Goal: Transaction & Acquisition: Book appointment/travel/reservation

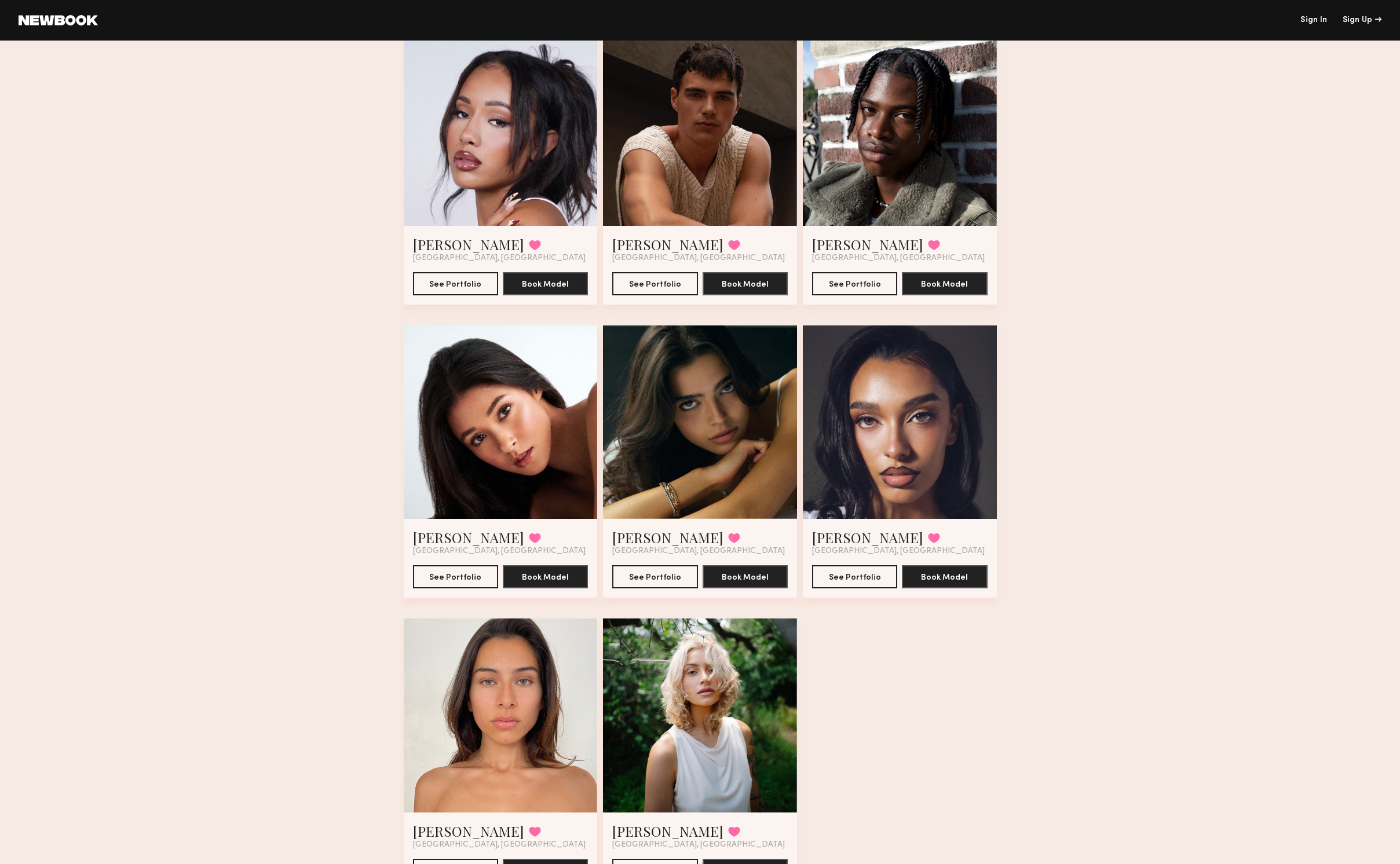
scroll to position [103, 0]
click at [484, 708] on div at bounding box center [500, 716] width 194 height 194
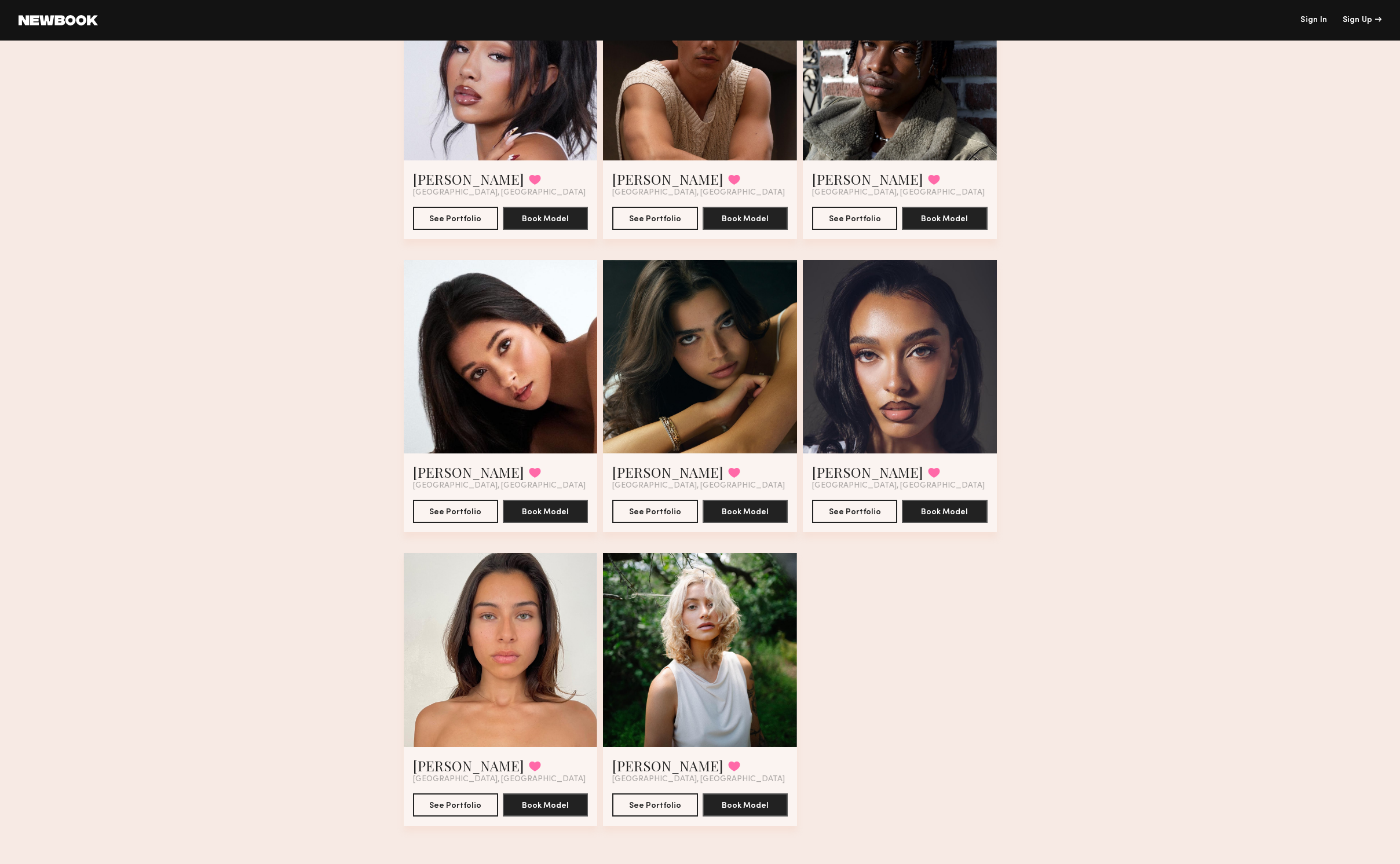
scroll to position [0, 0]
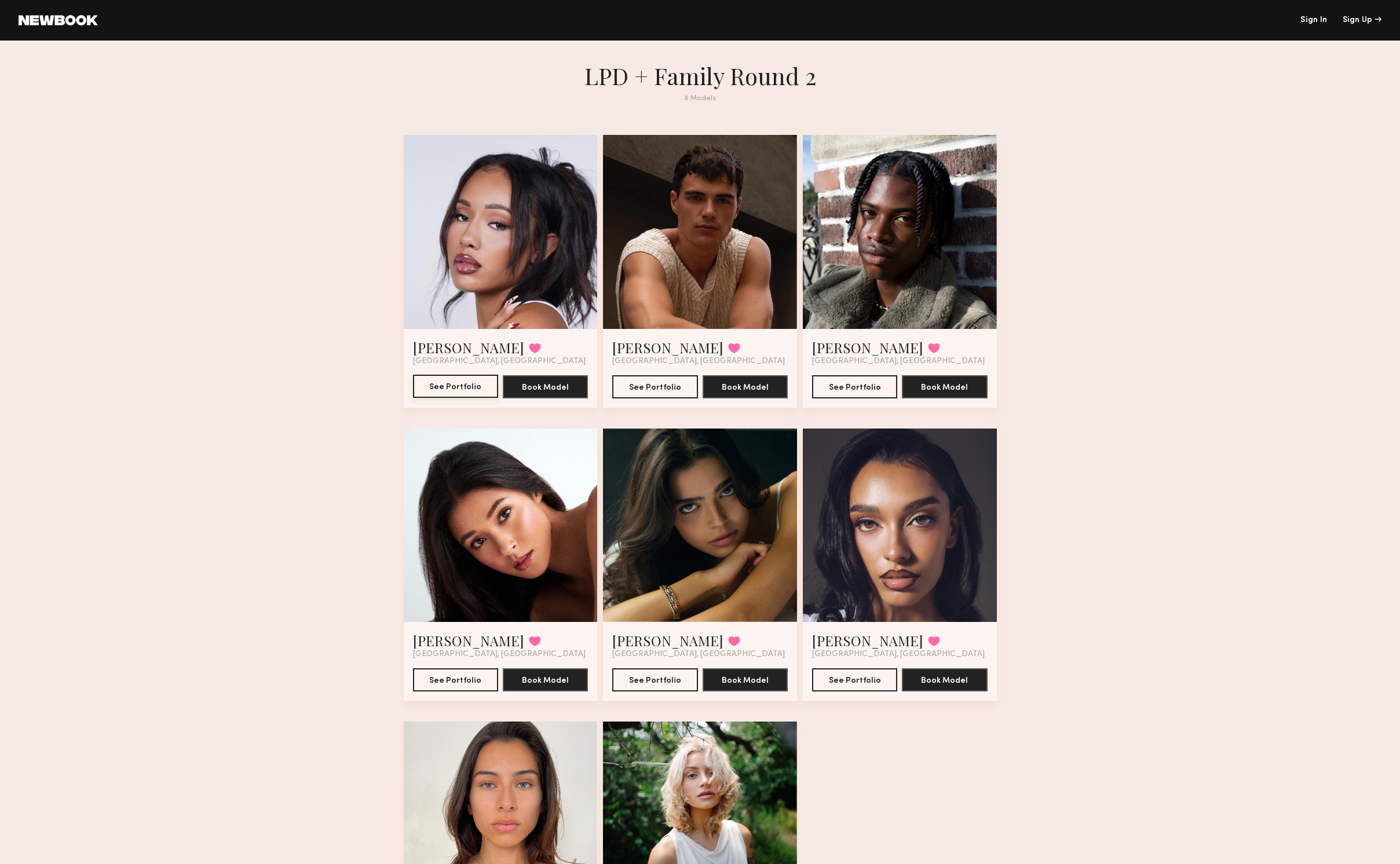
click at [447, 385] on button "See Portfolio" at bounding box center [455, 386] width 85 height 23
click at [629, 387] on button "See Portfolio" at bounding box center [654, 386] width 85 height 23
click at [849, 388] on button "See Portfolio" at bounding box center [854, 386] width 85 height 23
click at [449, 677] on button "See Portfolio" at bounding box center [455, 679] width 85 height 23
click at [646, 680] on button "See Portfolio" at bounding box center [654, 679] width 85 height 23
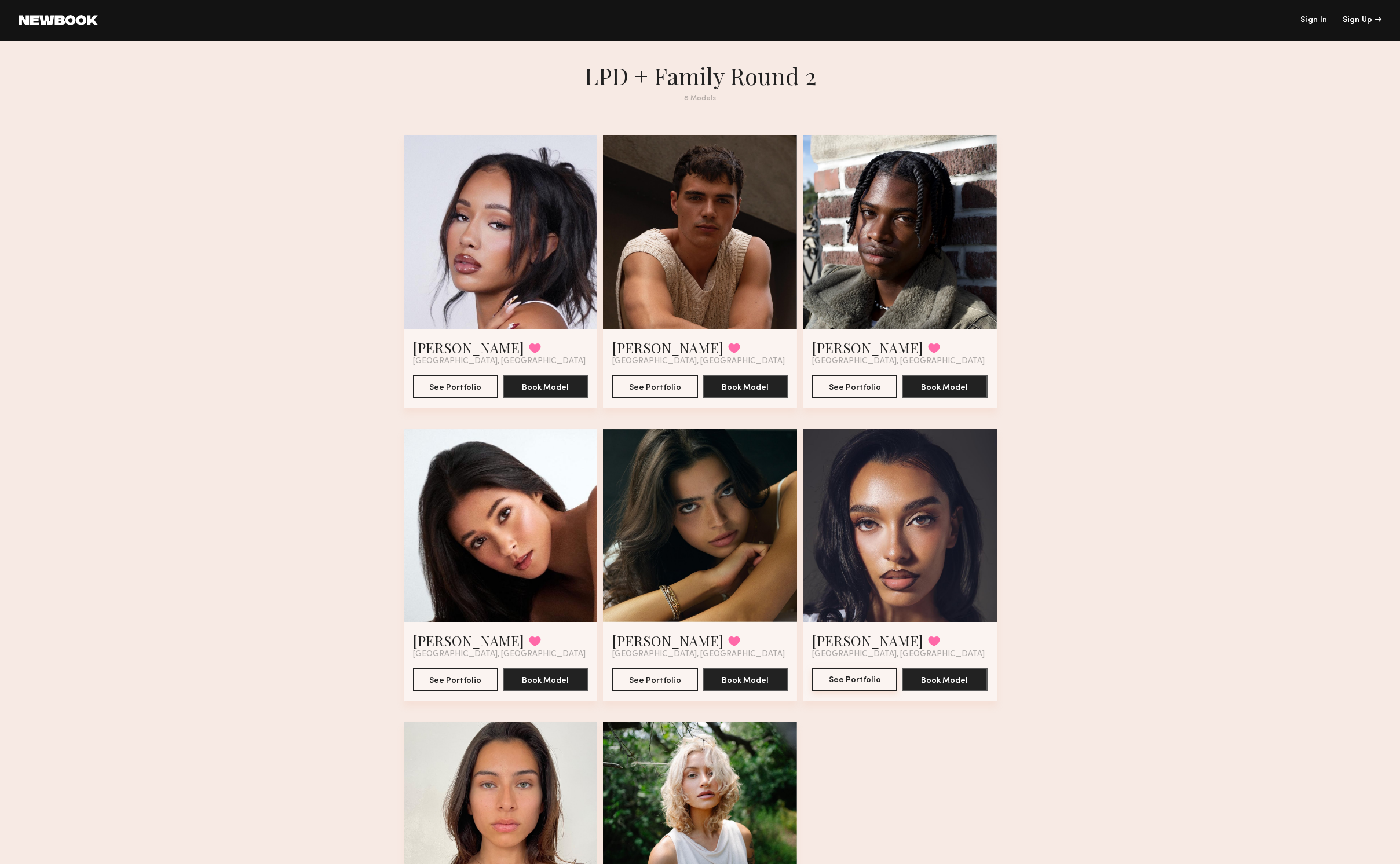
click at [858, 682] on button "See Portfolio" at bounding box center [854, 679] width 85 height 23
click at [449, 385] on button "See Portfolio" at bounding box center [455, 386] width 85 height 23
click at [888, 533] on div at bounding box center [900, 525] width 194 height 194
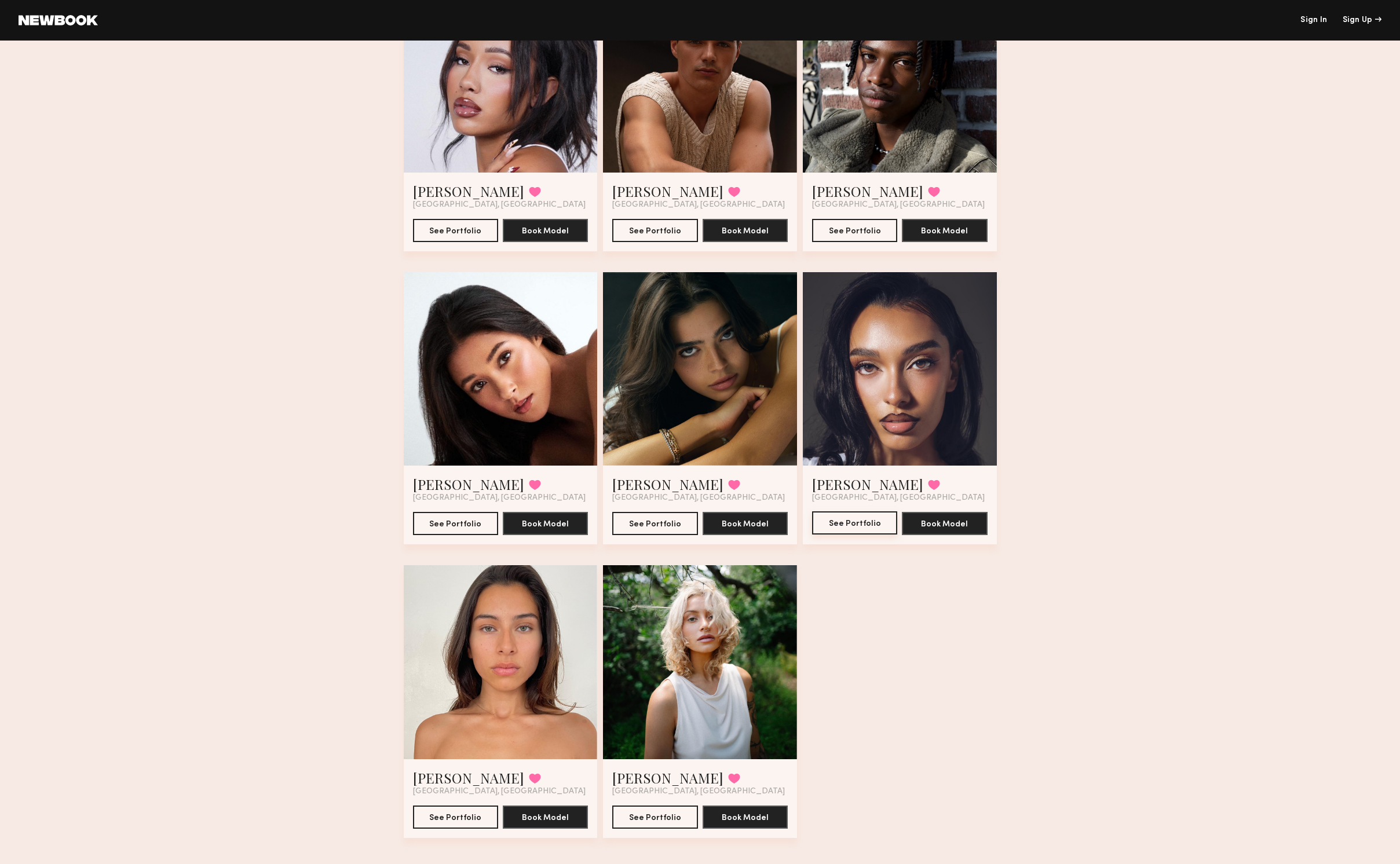
scroll to position [169, 0]
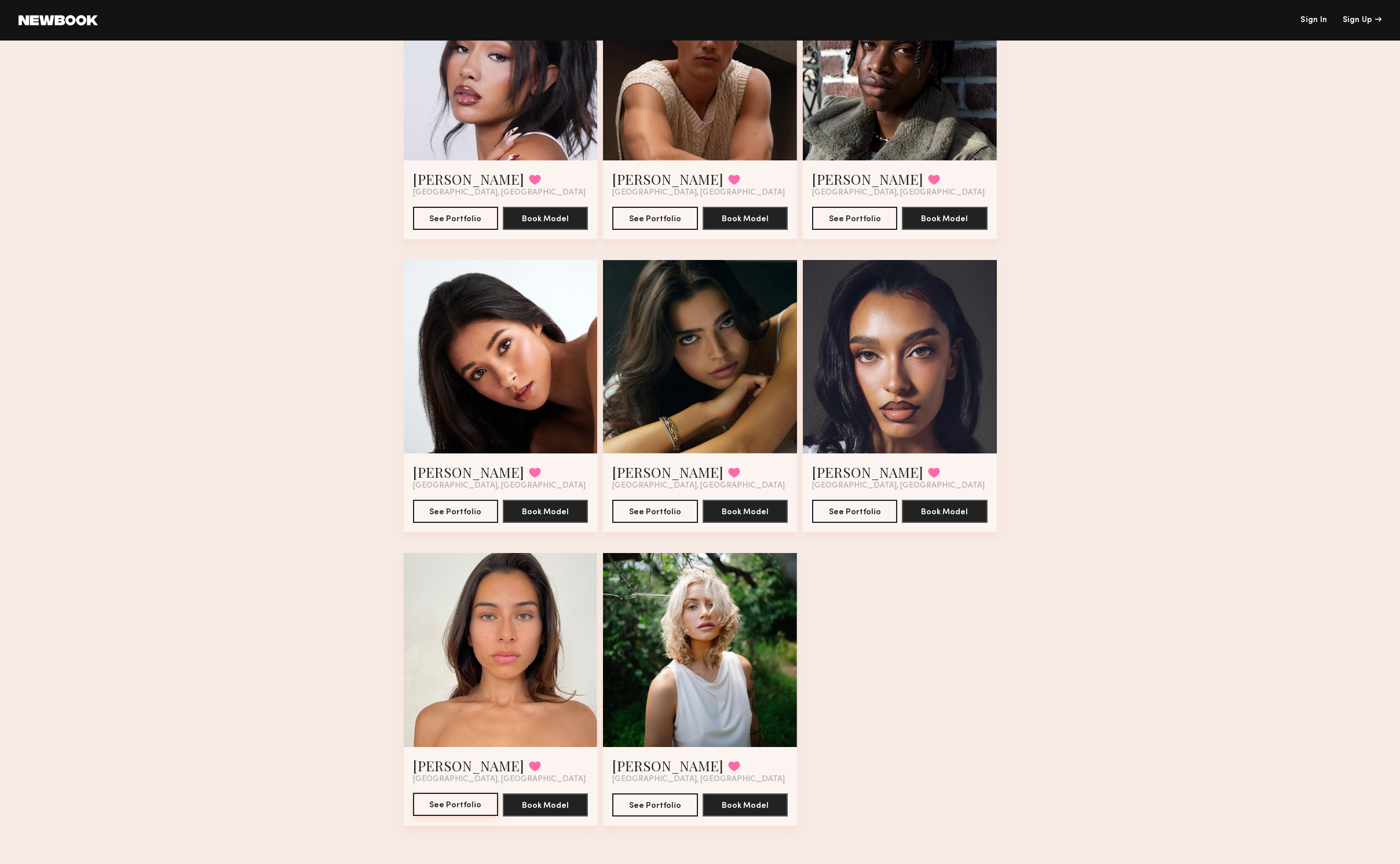
click at [445, 768] on button "See Portfolio" at bounding box center [455, 804] width 85 height 23
click at [638, 768] on button "See Portfolio" at bounding box center [654, 804] width 85 height 23
click at [664, 512] on button "See Portfolio" at bounding box center [654, 511] width 85 height 23
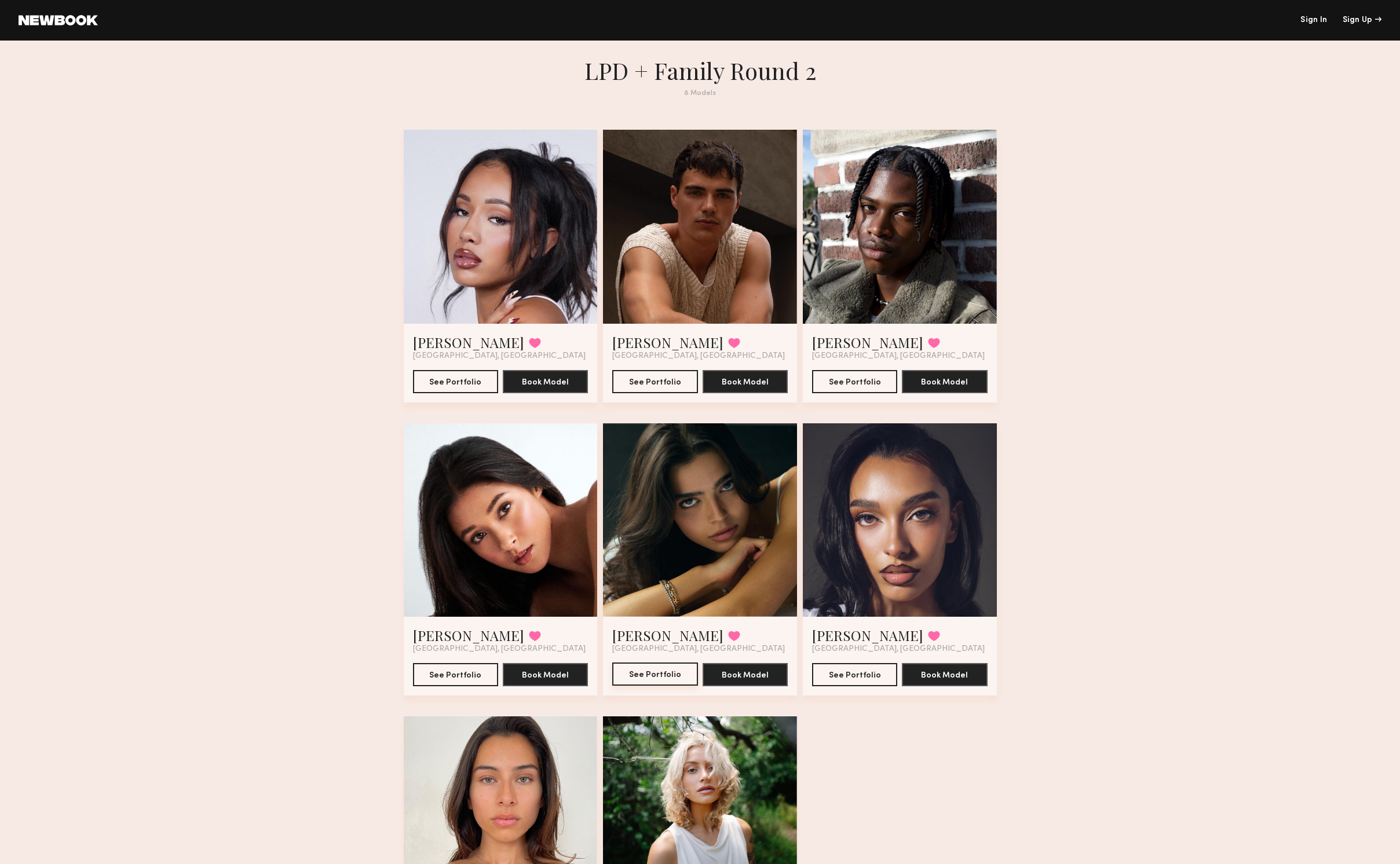
scroll to position [5, 0]
click at [453, 672] on button "See Portfolio" at bounding box center [455, 675] width 85 height 23
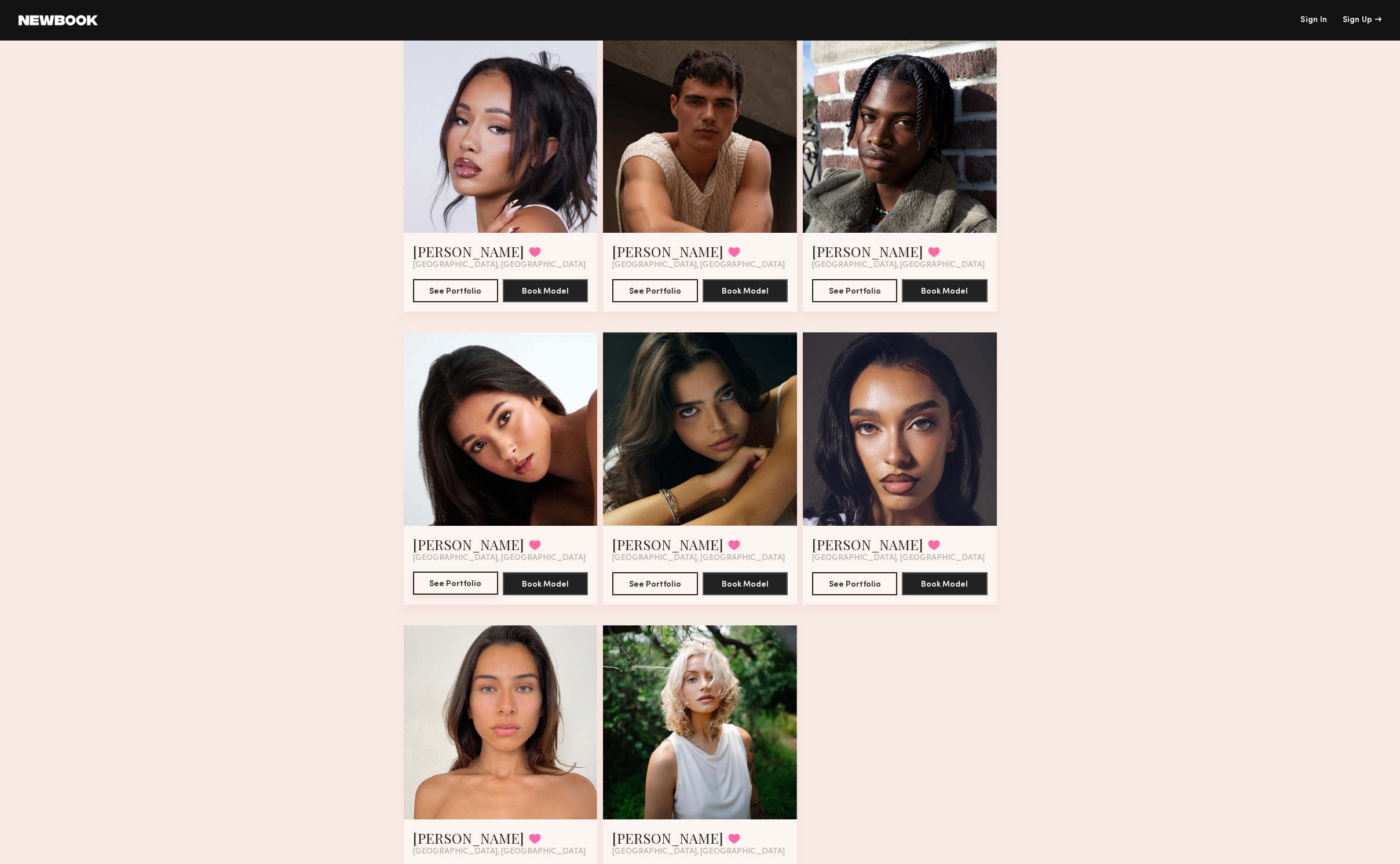
scroll to position [89, 0]
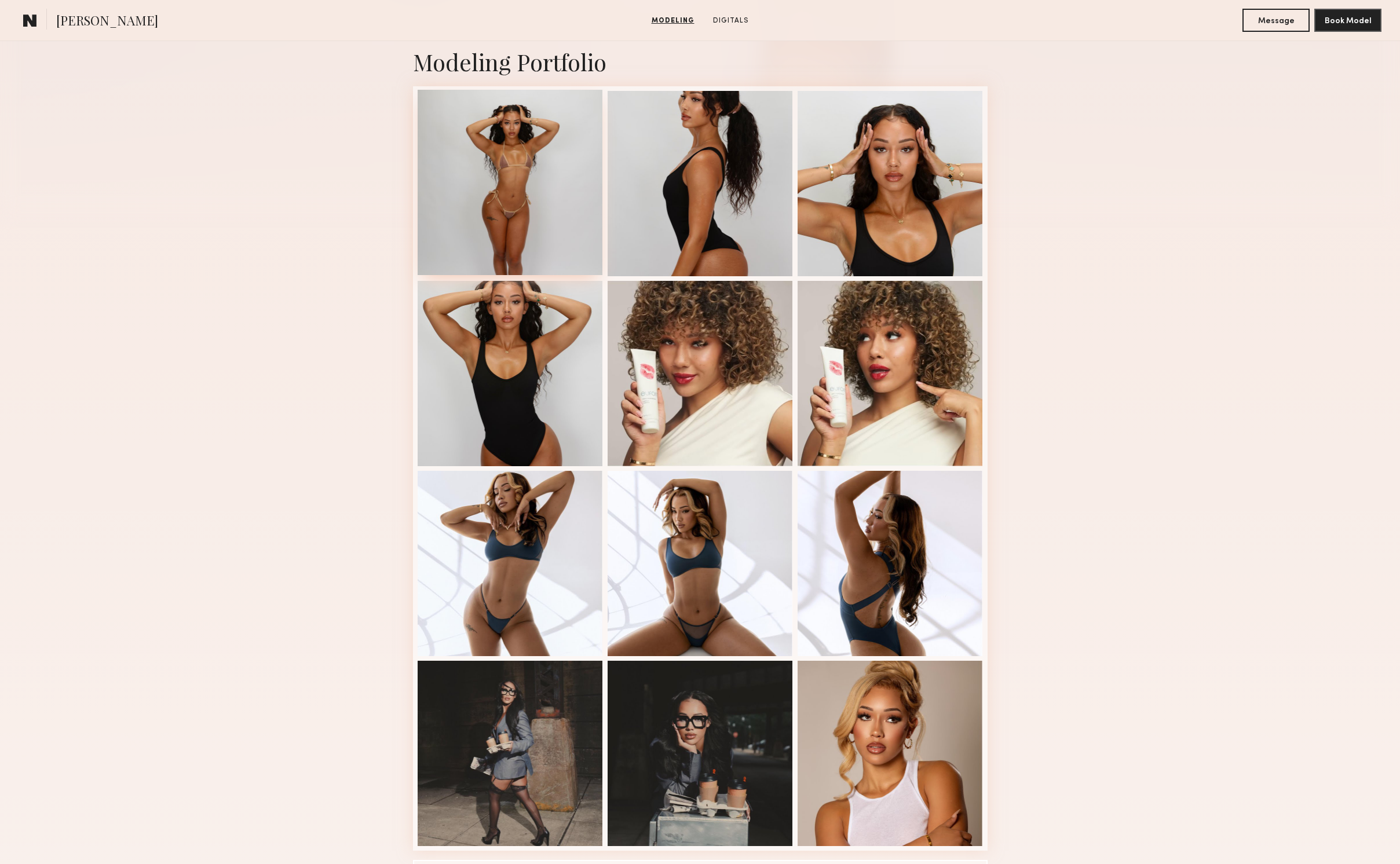
scroll to position [246, 0]
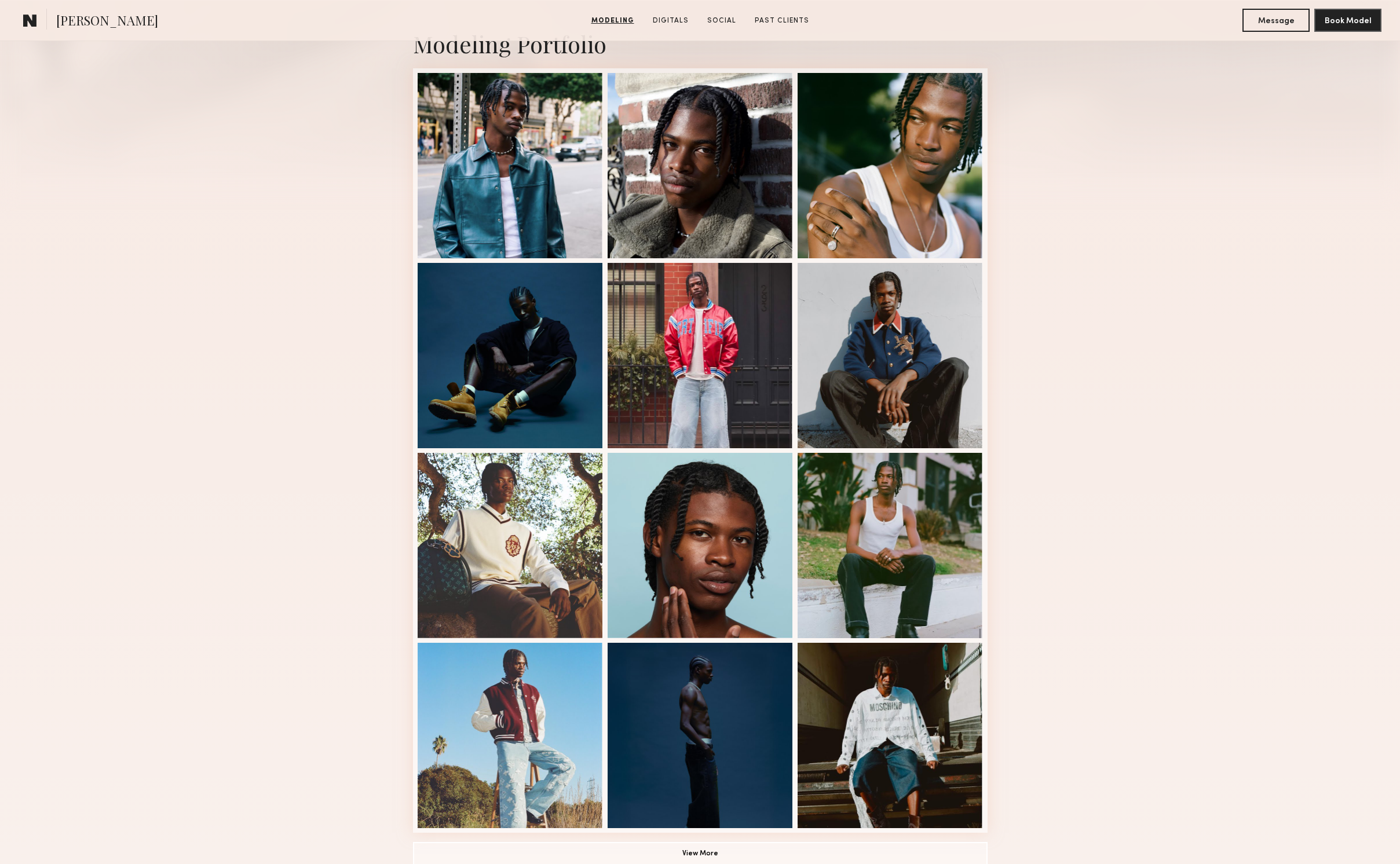
scroll to position [293, 0]
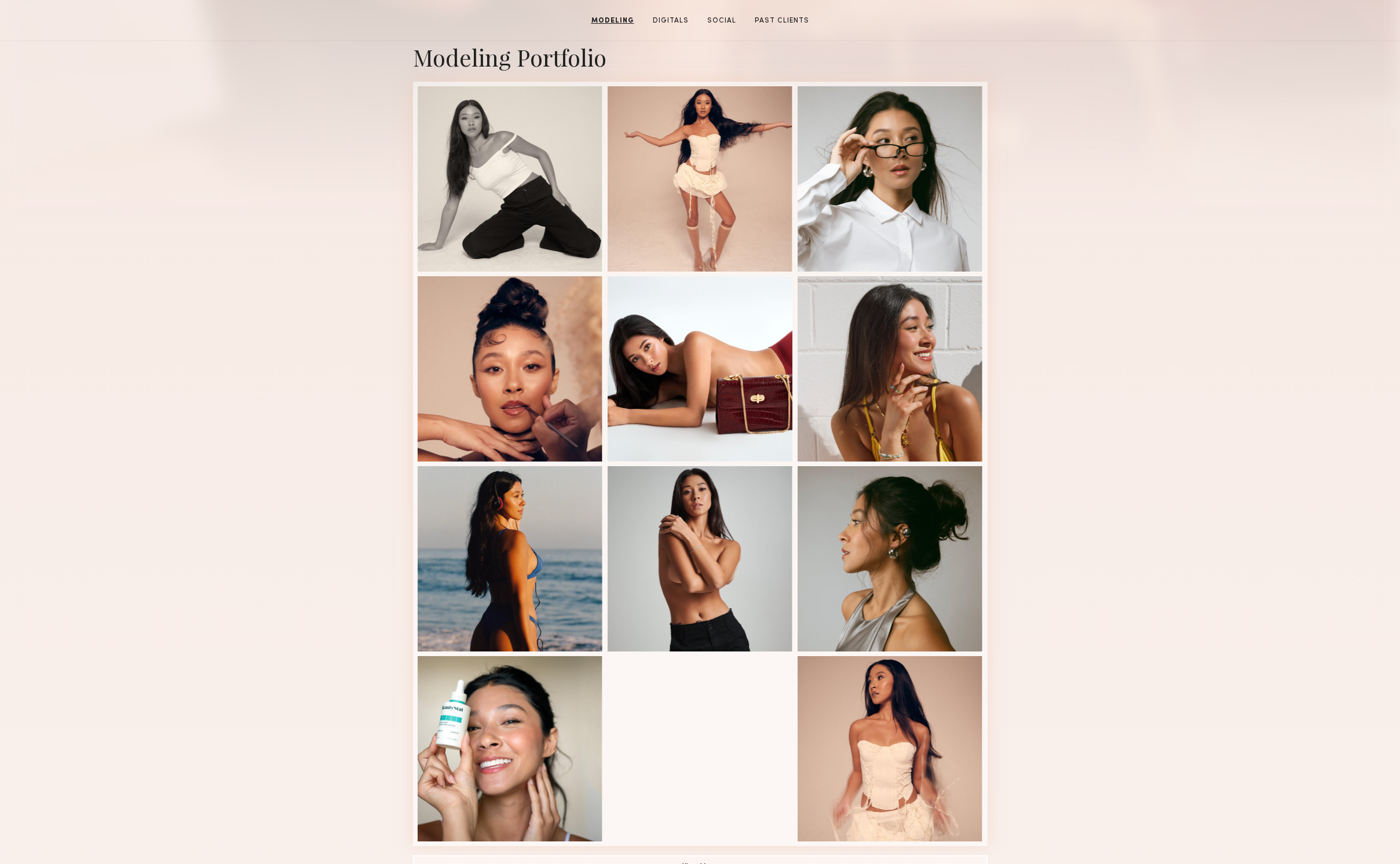
scroll to position [90, 0]
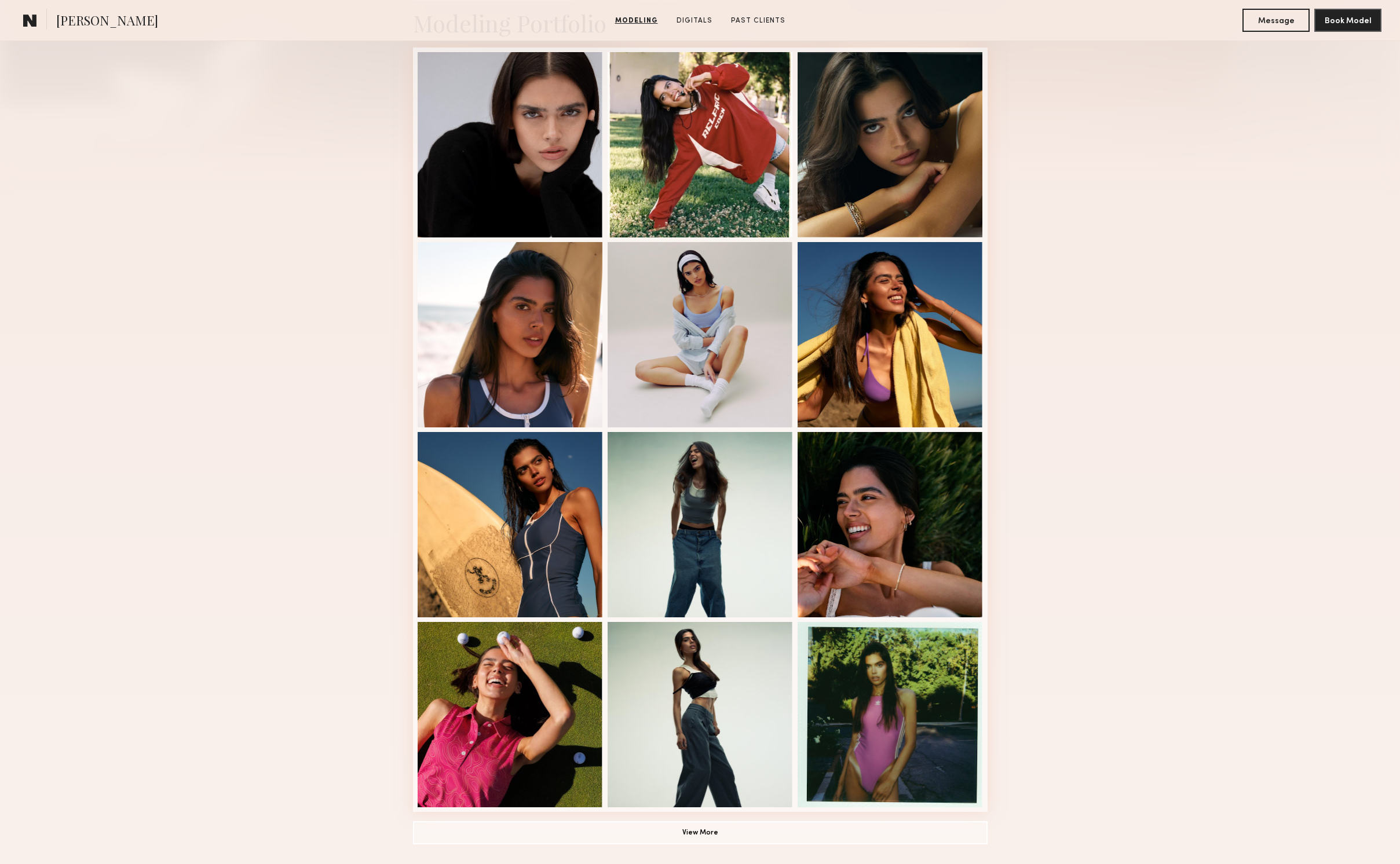
scroll to position [285, 0]
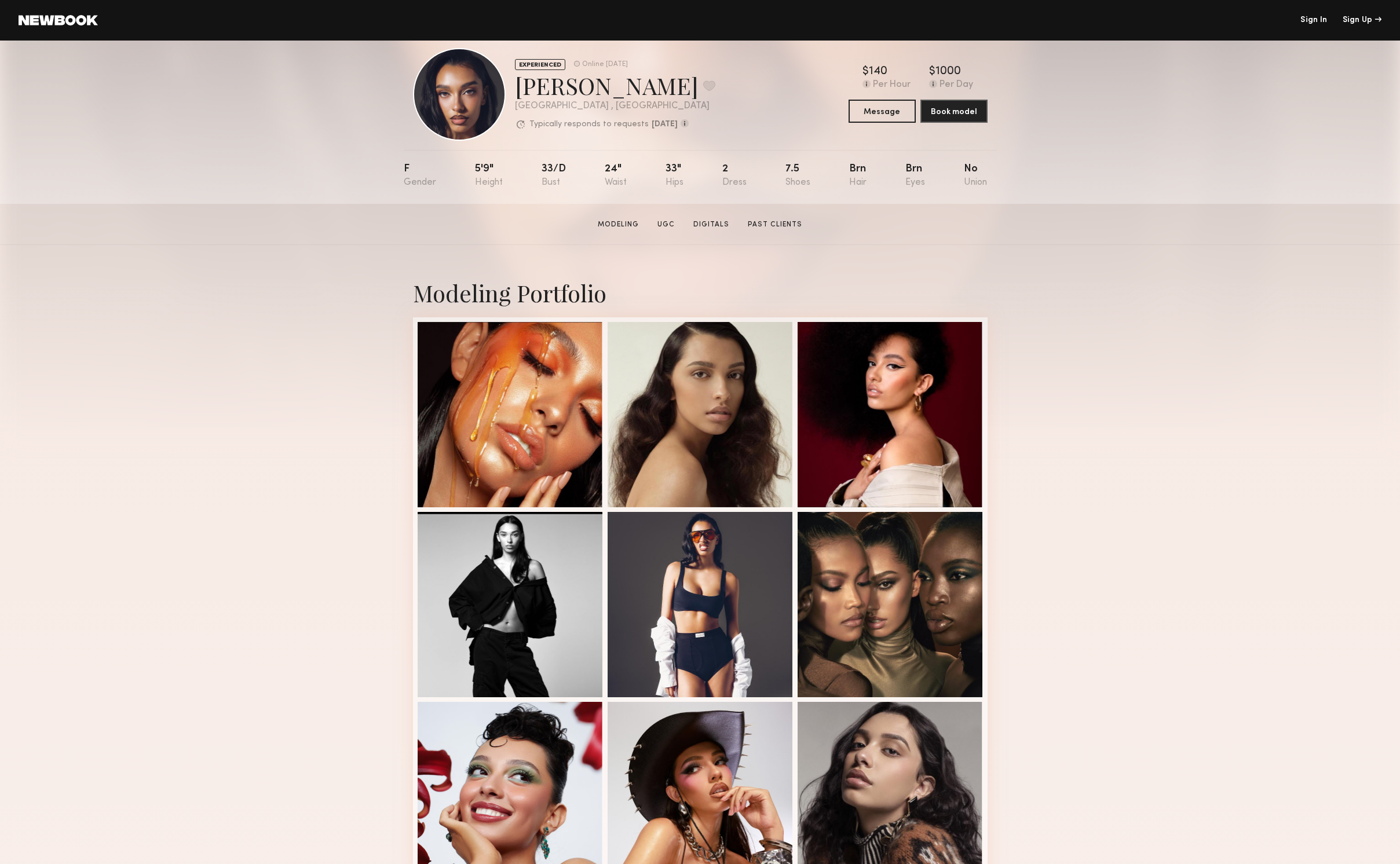
scroll to position [21, 0]
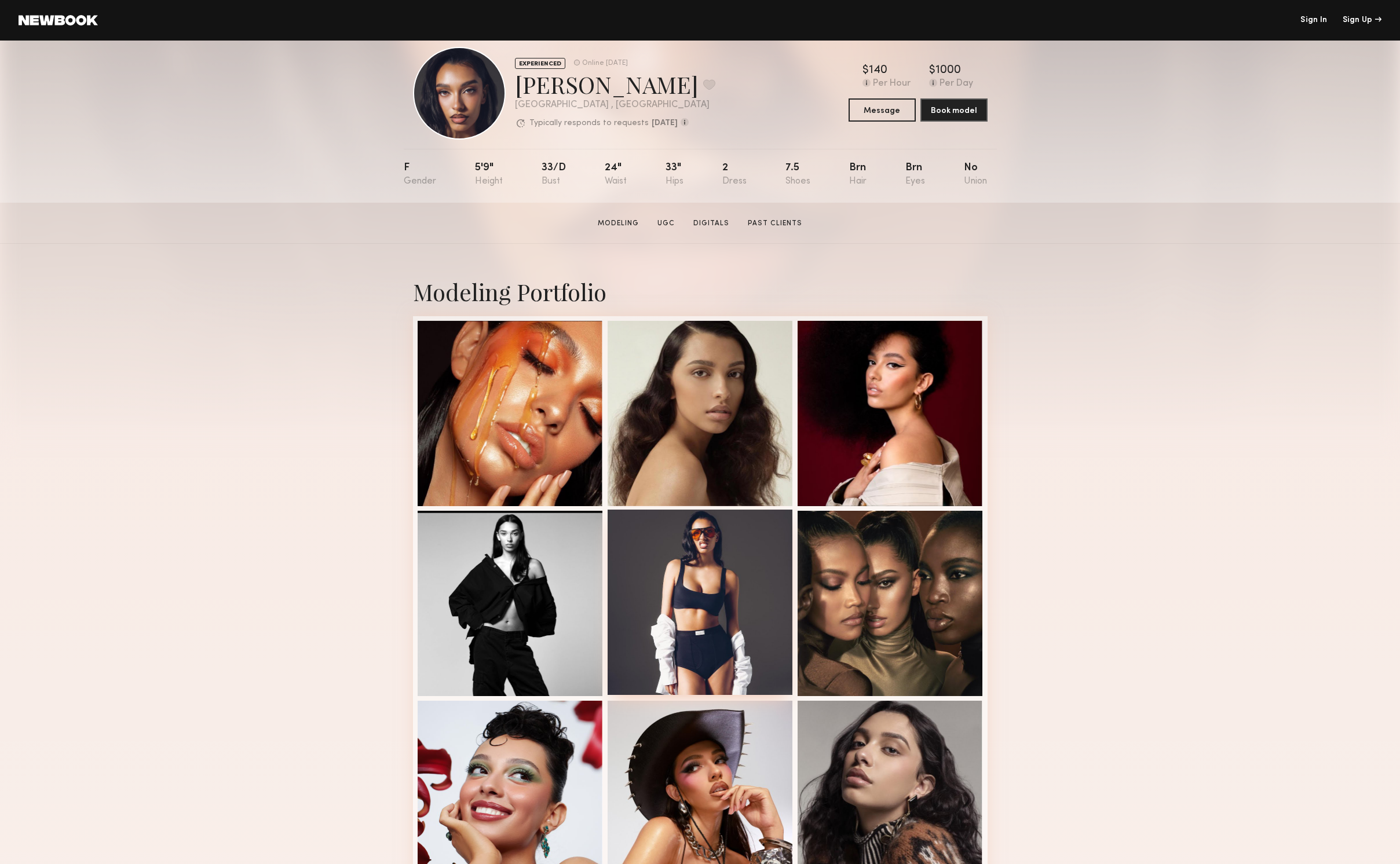
click at [716, 599] on div at bounding box center [700, 602] width 186 height 185
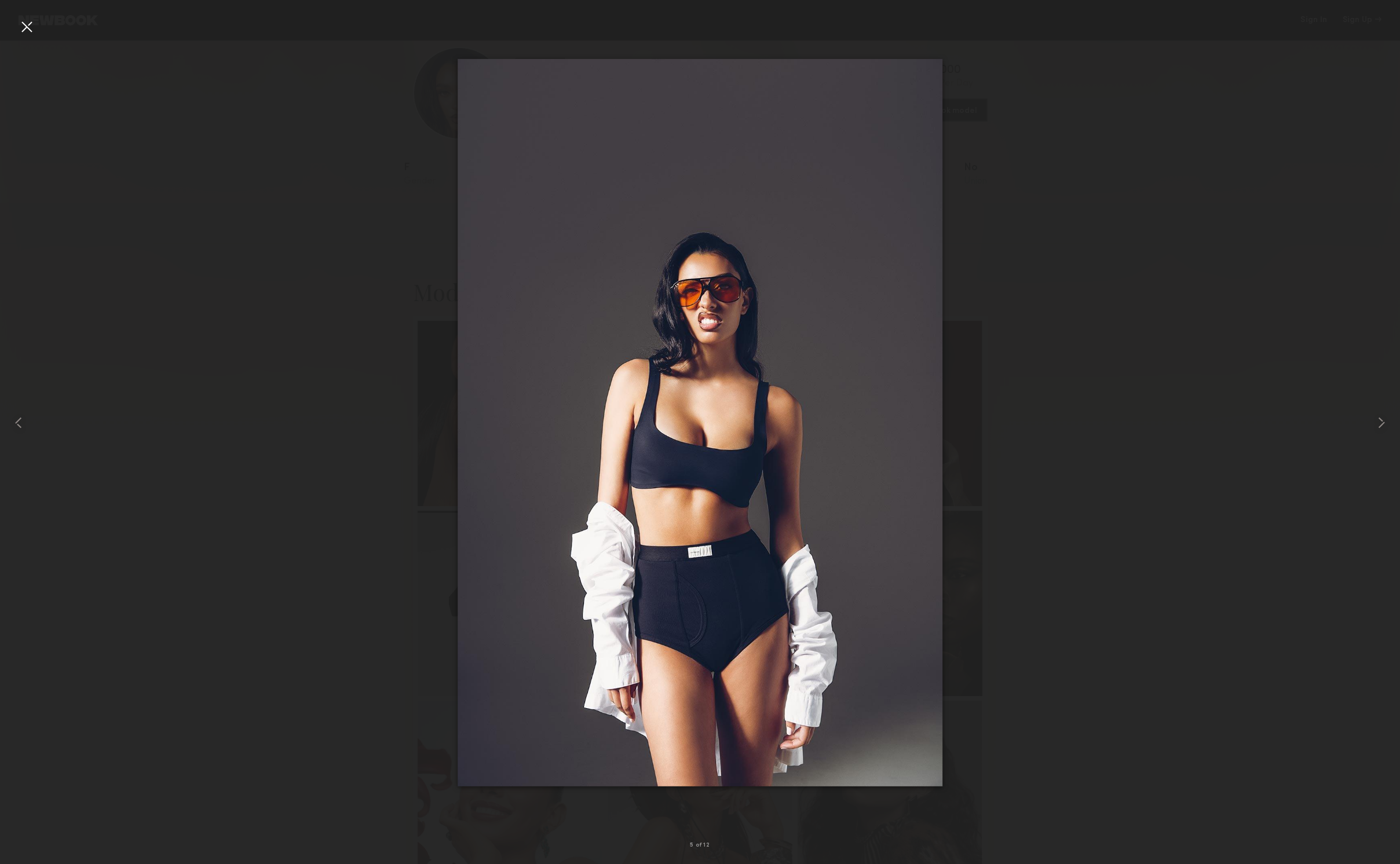
click at [27, 30] on div at bounding box center [27, 27] width 19 height 19
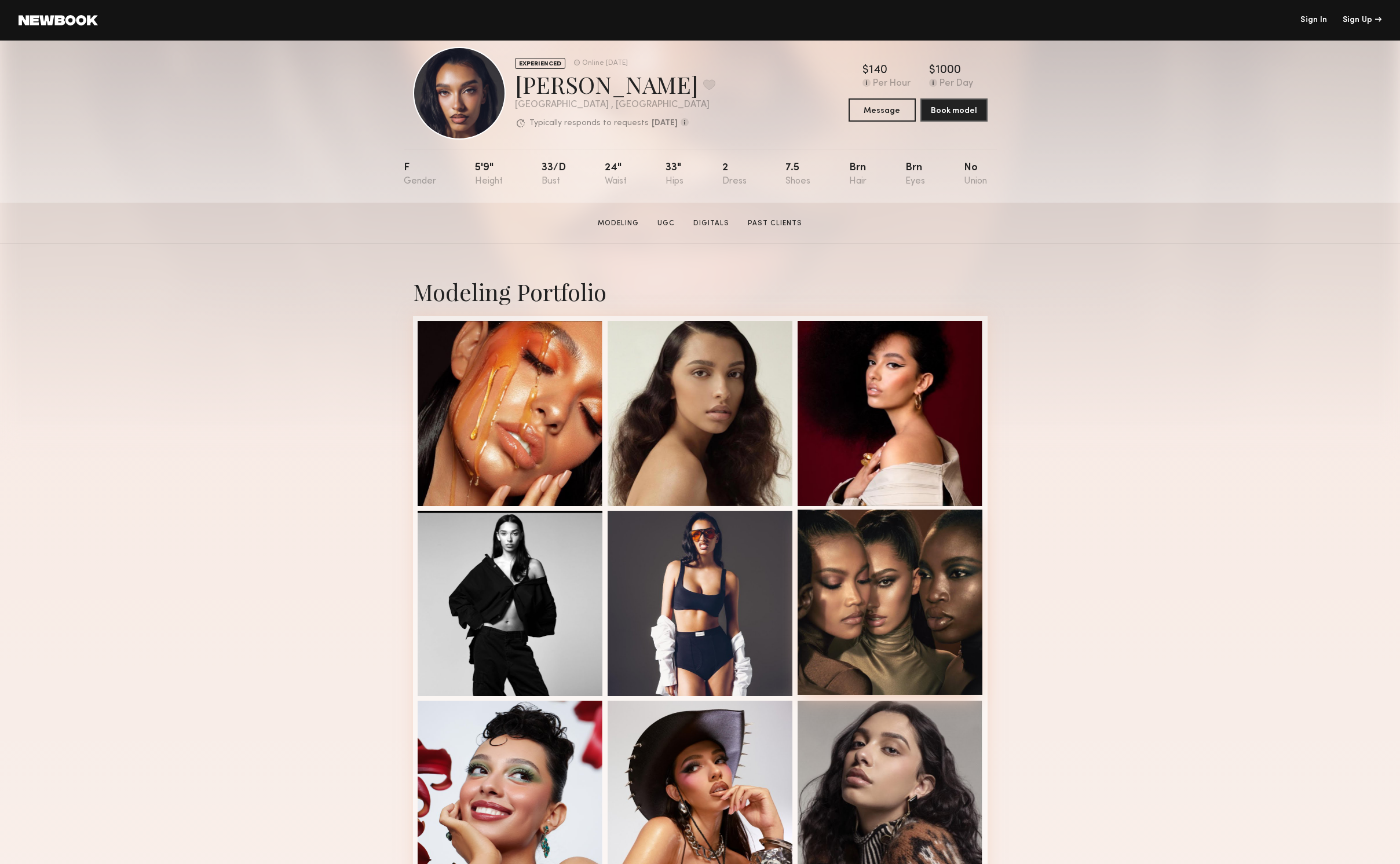
click at [873, 615] on div at bounding box center [890, 602] width 186 height 185
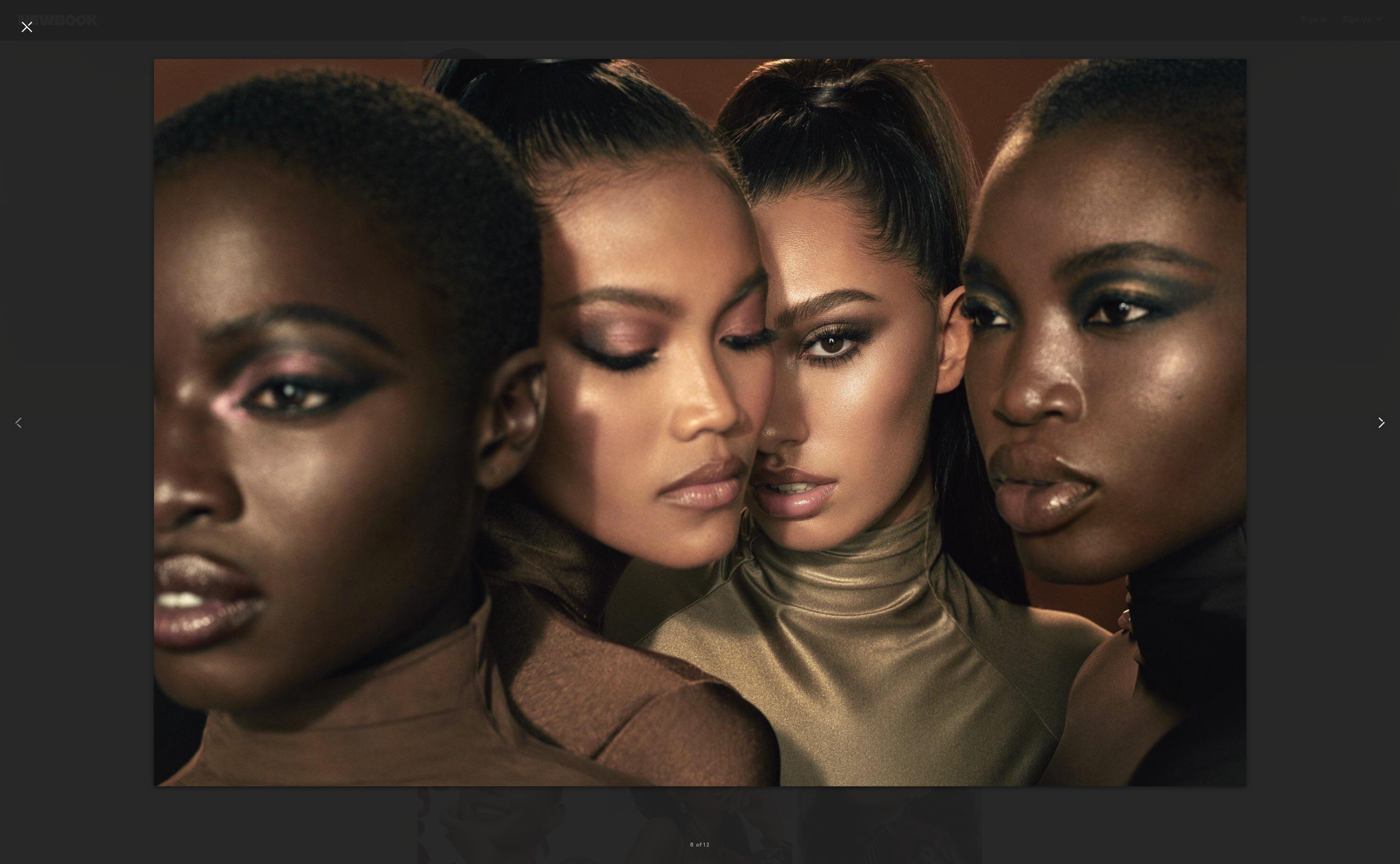
click at [1380, 420] on common-icon at bounding box center [1381, 422] width 19 height 19
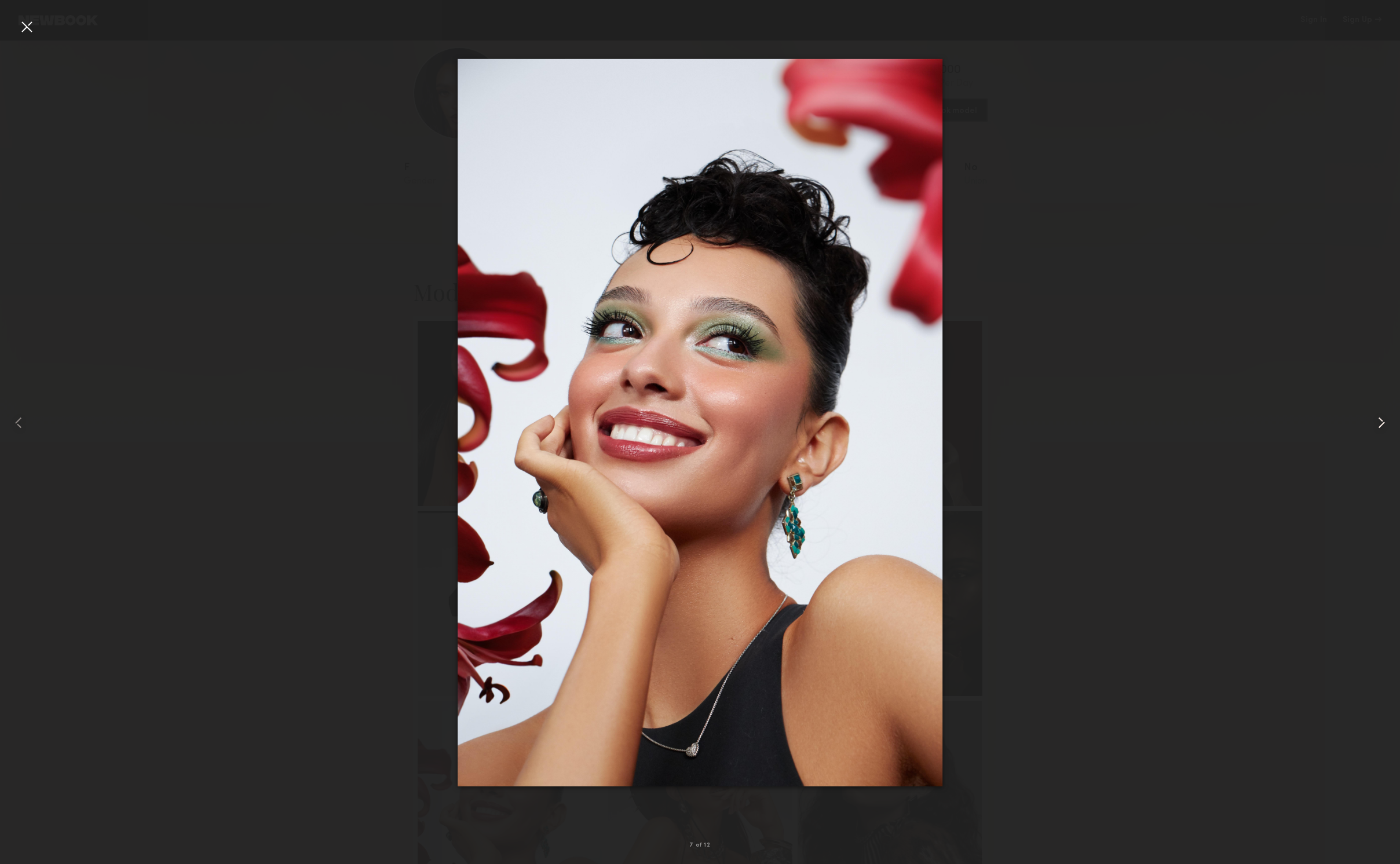
click at [1380, 420] on common-icon at bounding box center [1381, 422] width 19 height 19
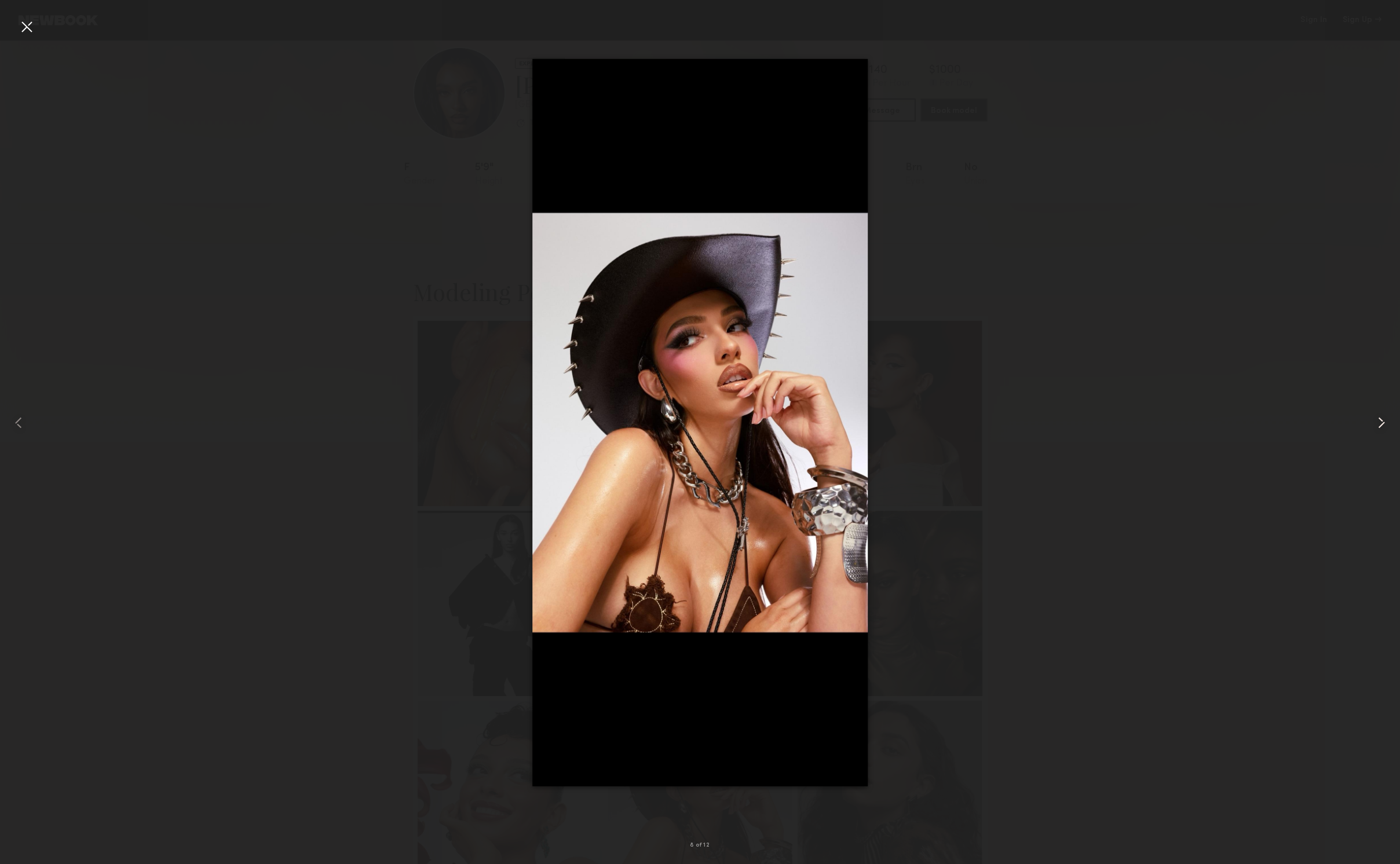
click at [1380, 420] on common-icon at bounding box center [1381, 422] width 19 height 19
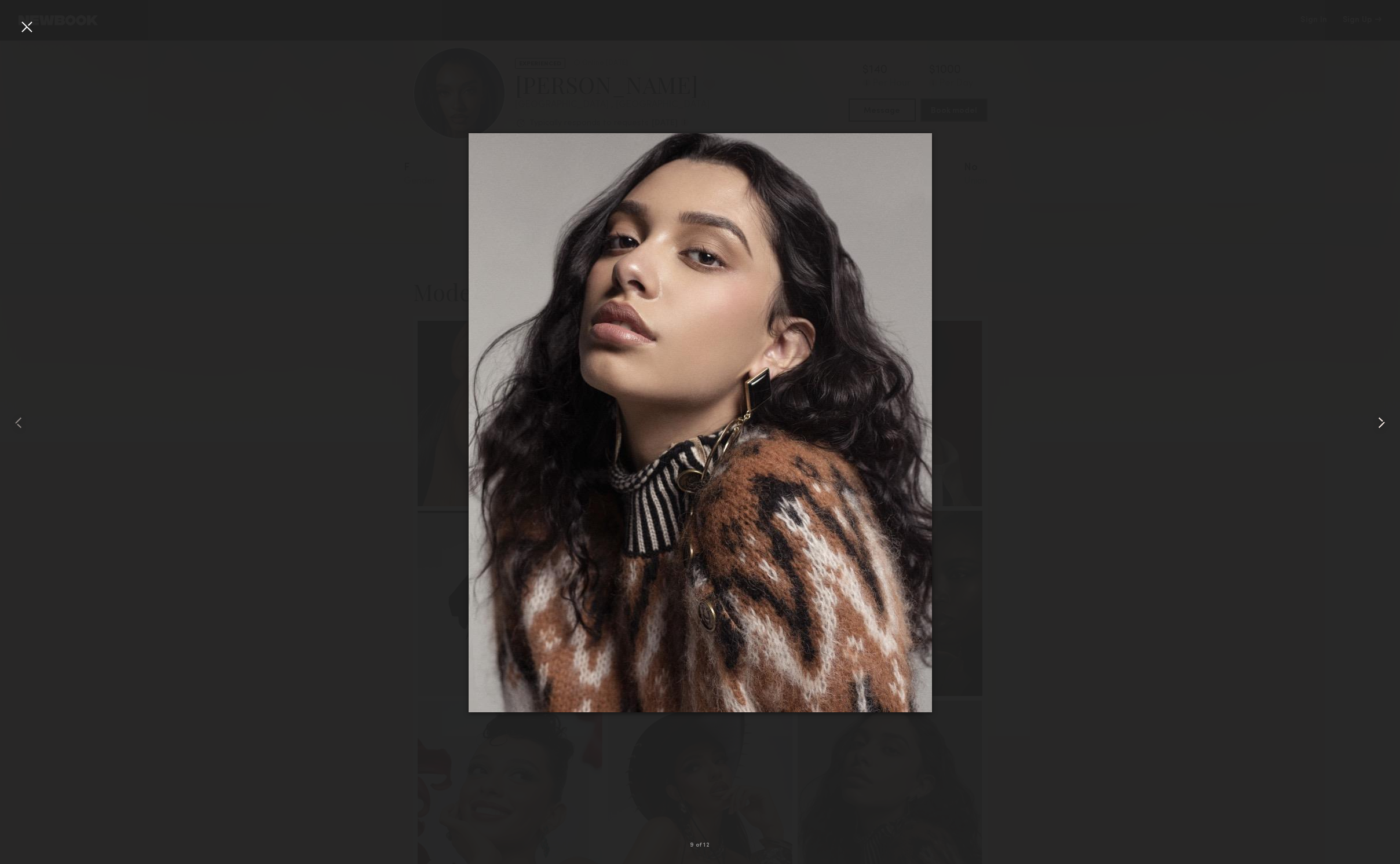
click at [1380, 420] on common-icon at bounding box center [1381, 422] width 19 height 19
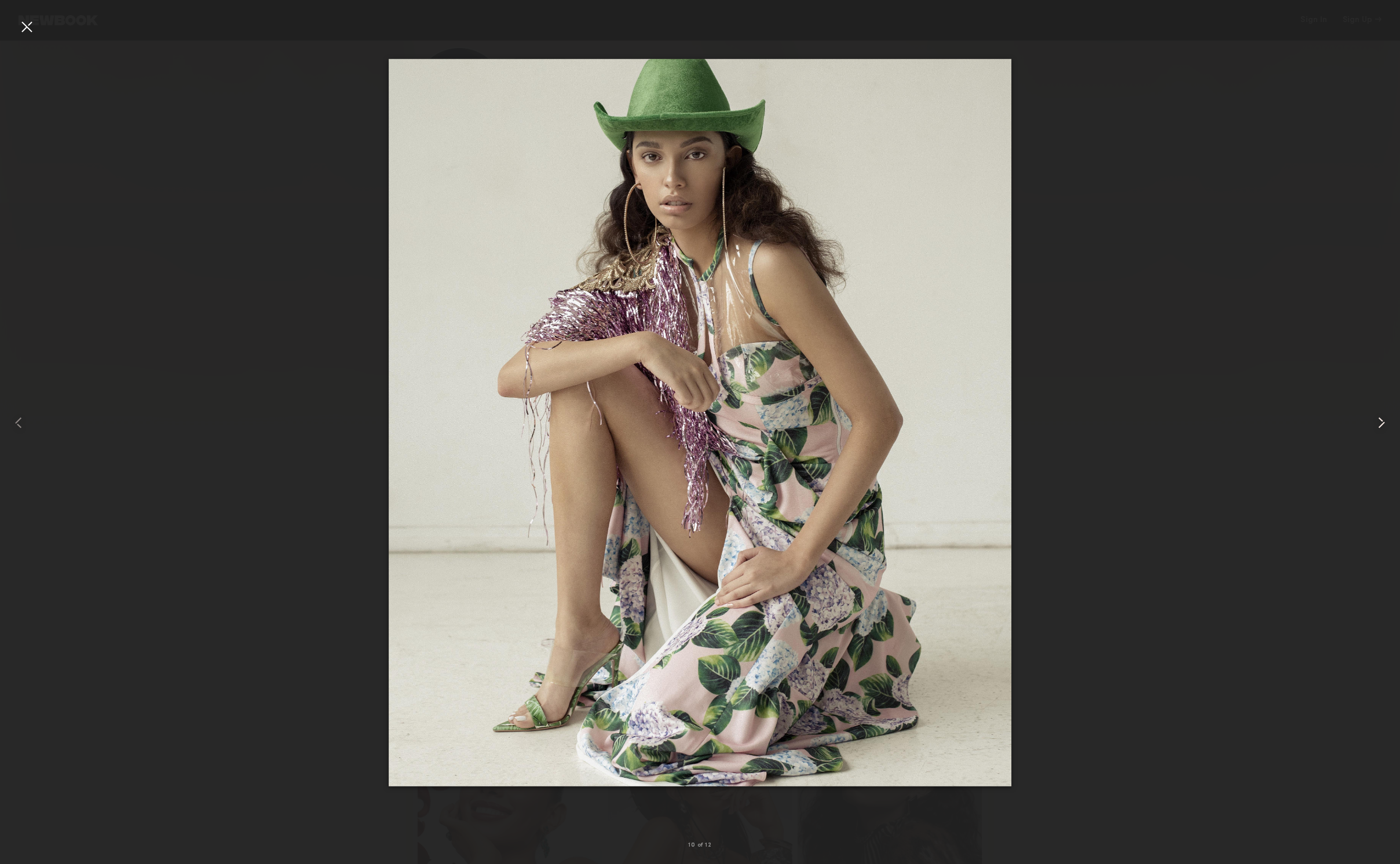
click at [1380, 420] on common-icon at bounding box center [1381, 422] width 19 height 19
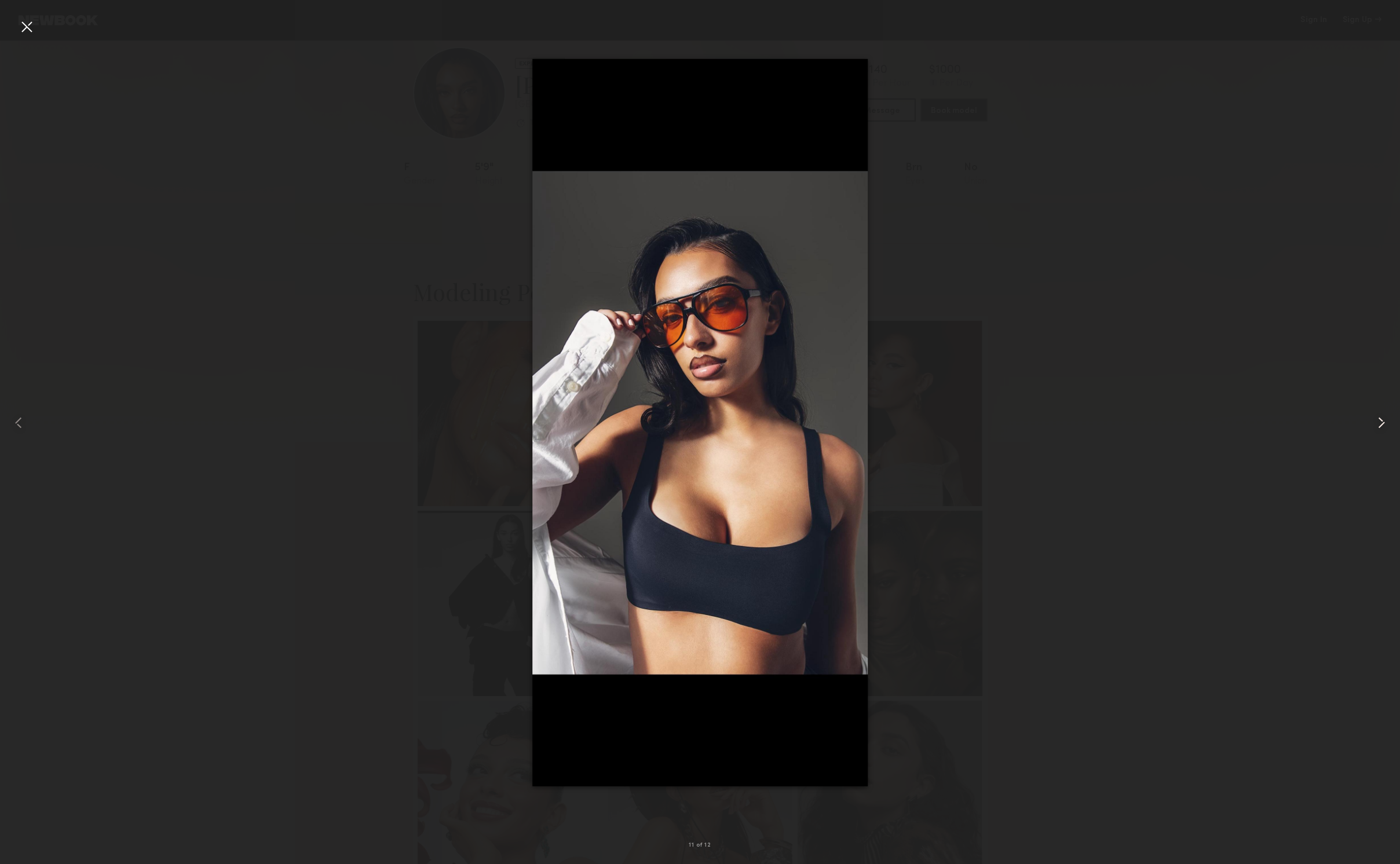
click at [1380, 420] on common-icon at bounding box center [1381, 422] width 19 height 19
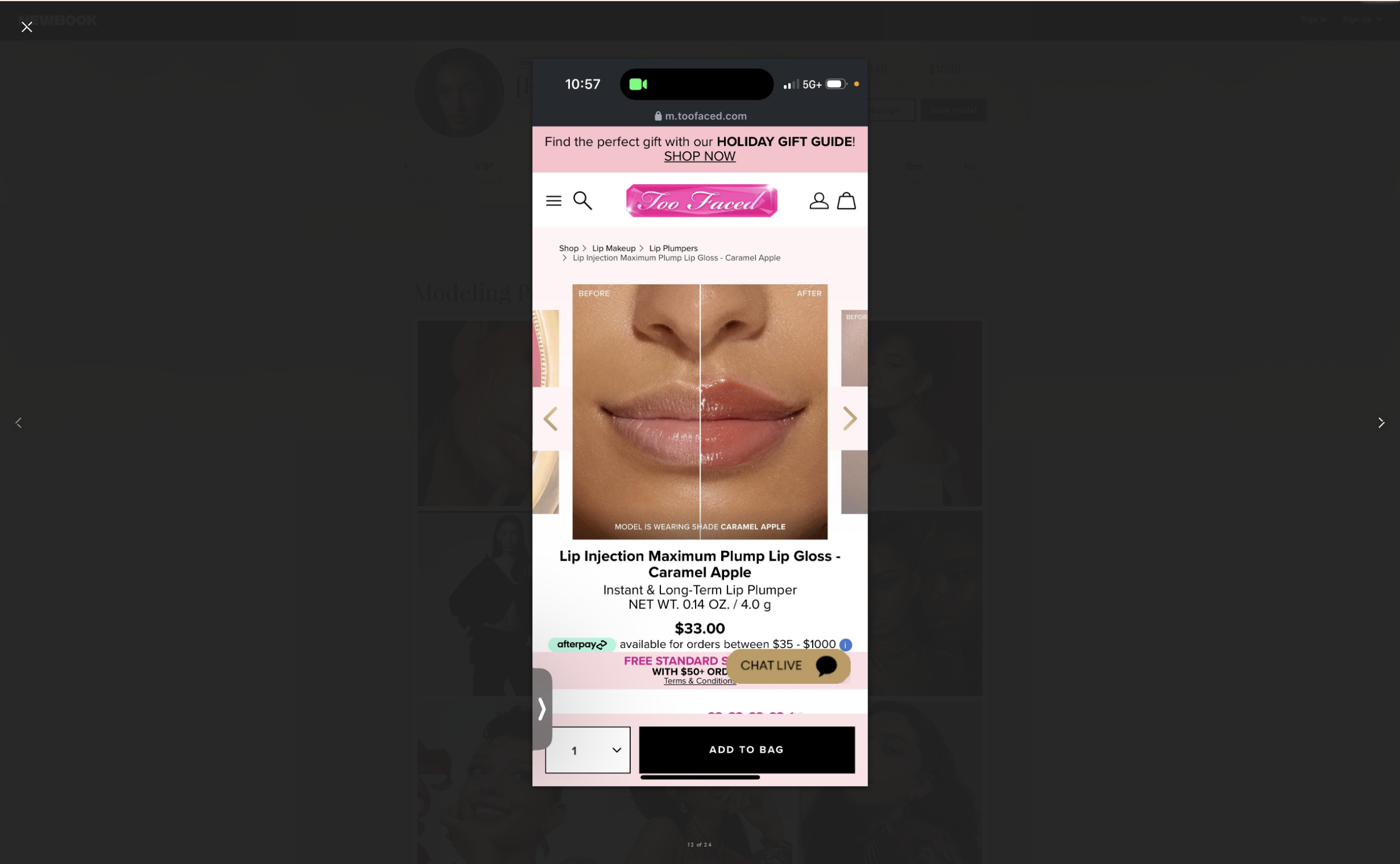
click at [1380, 420] on common-icon at bounding box center [1381, 422] width 19 height 19
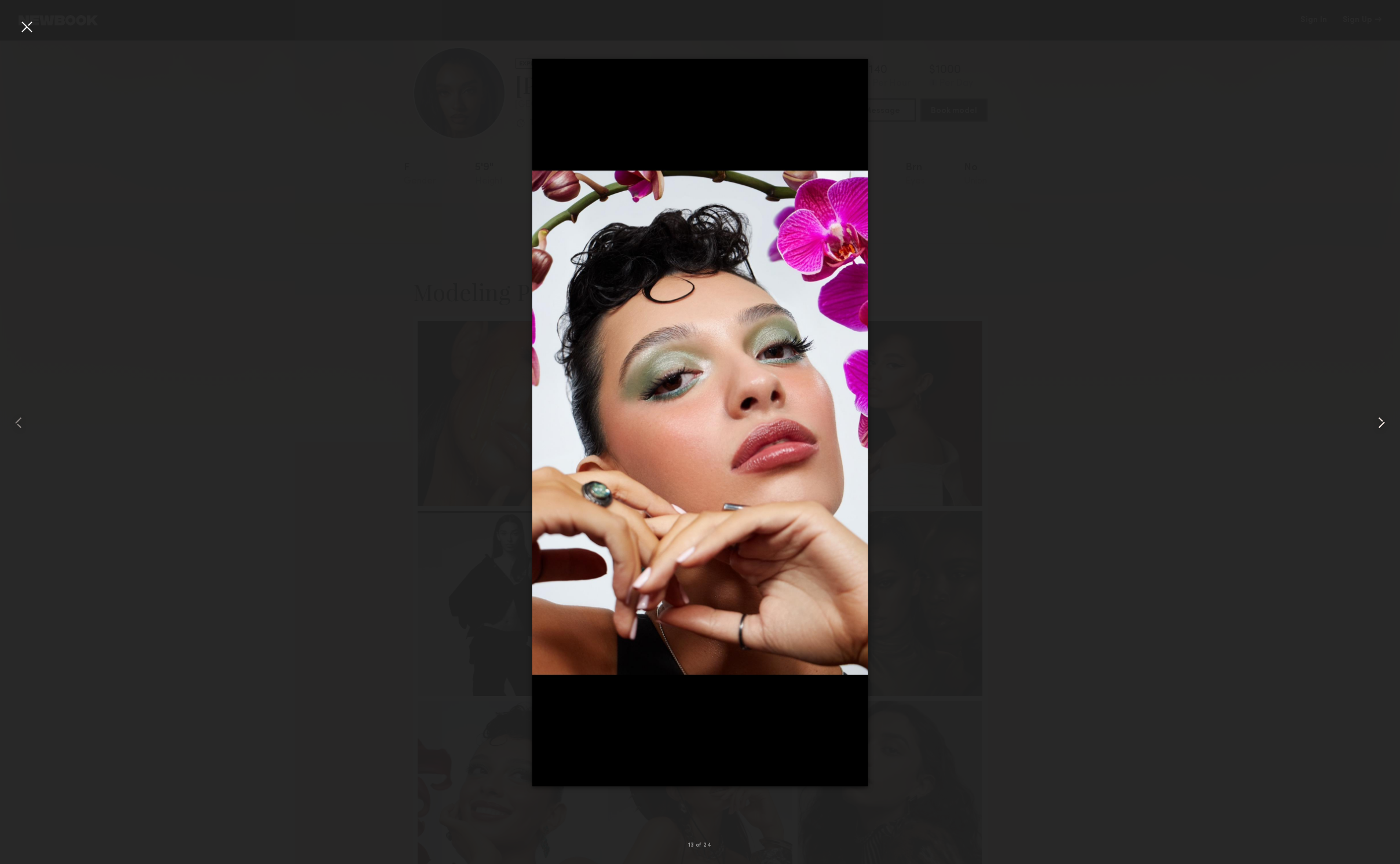
click at [1380, 420] on common-icon at bounding box center [1381, 422] width 19 height 19
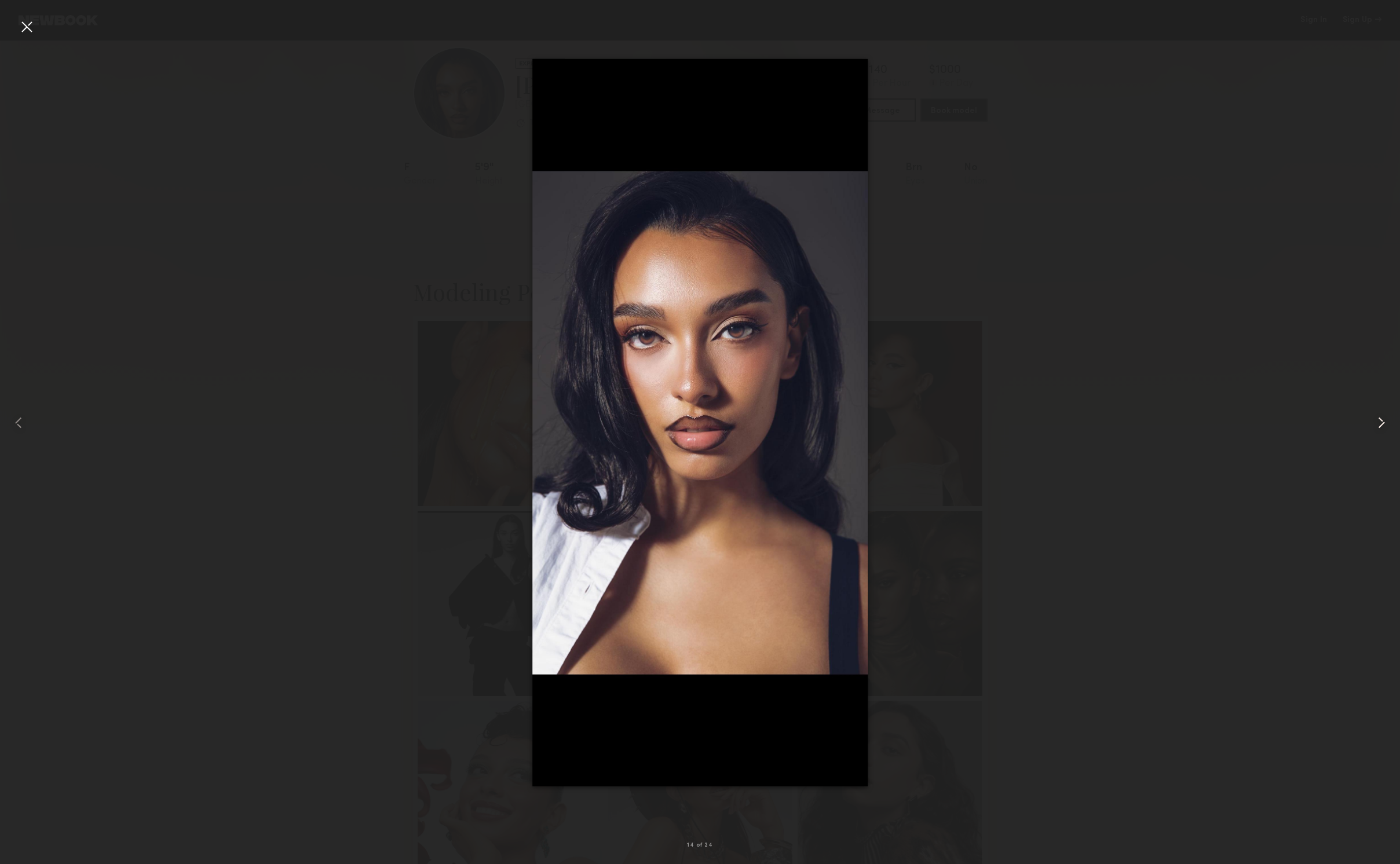
click at [1380, 420] on common-icon at bounding box center [1381, 422] width 19 height 19
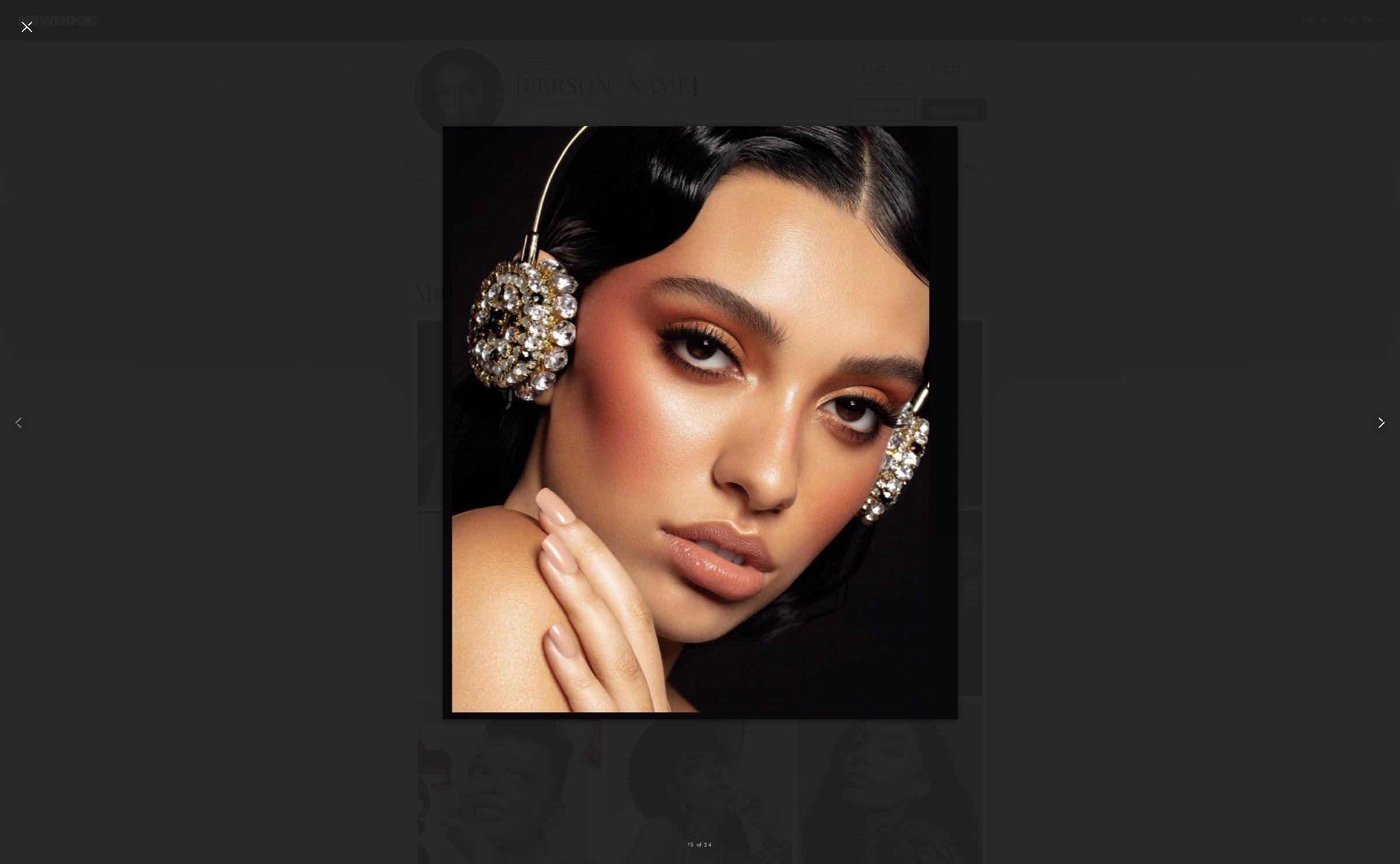
click at [1380, 420] on common-icon at bounding box center [1381, 422] width 19 height 19
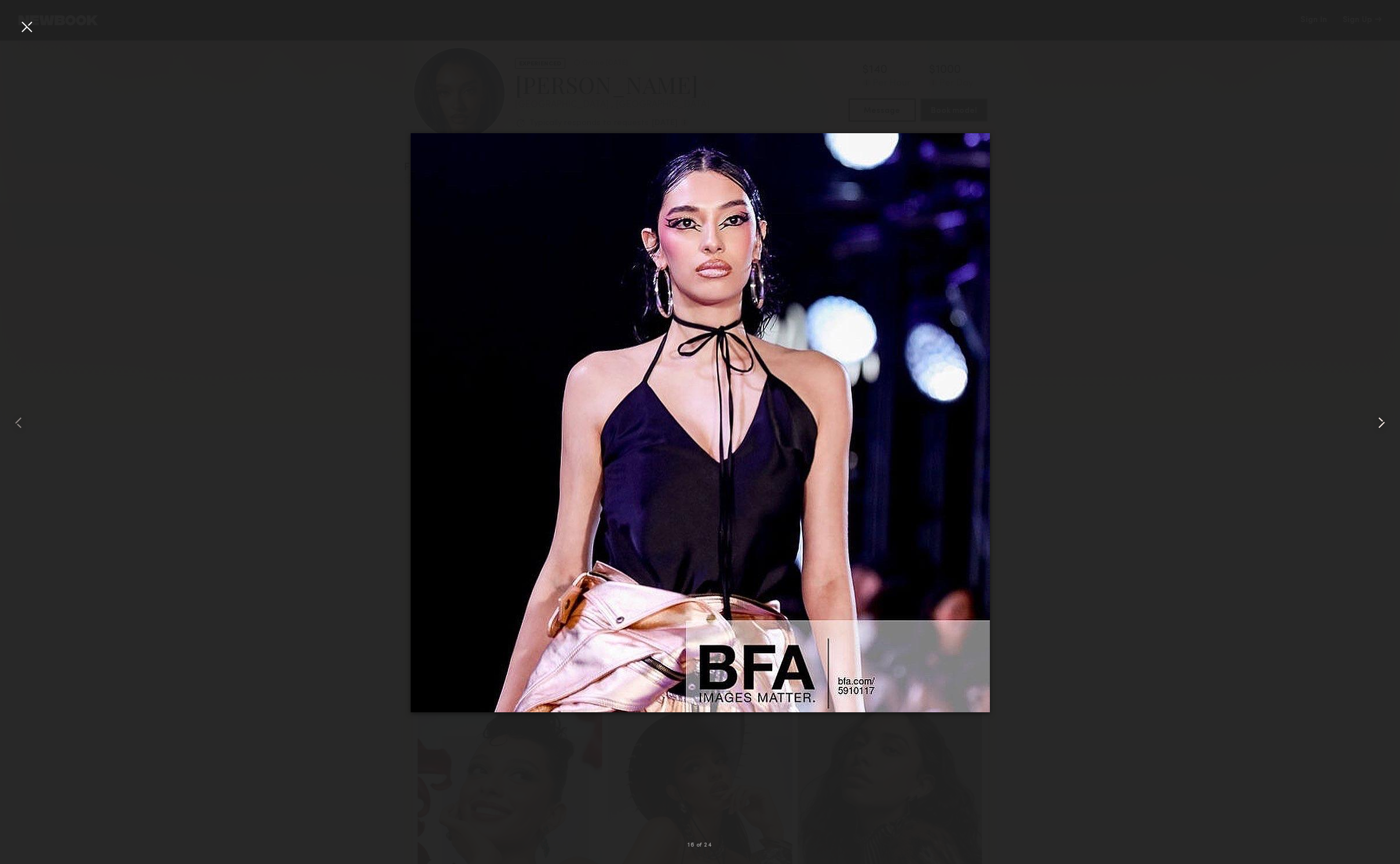
click at [1380, 420] on common-icon at bounding box center [1381, 422] width 19 height 19
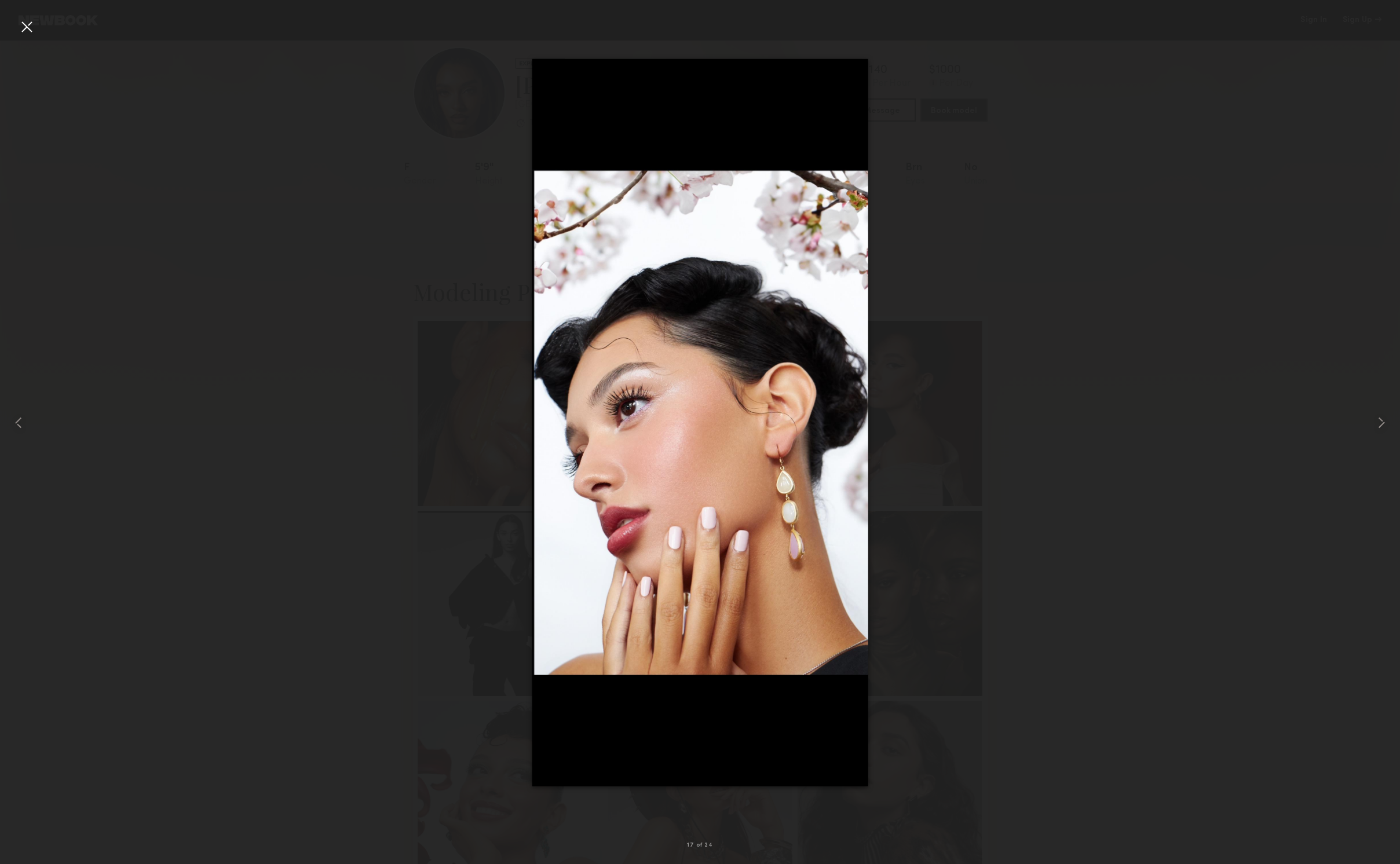
click at [27, 28] on div at bounding box center [27, 27] width 19 height 19
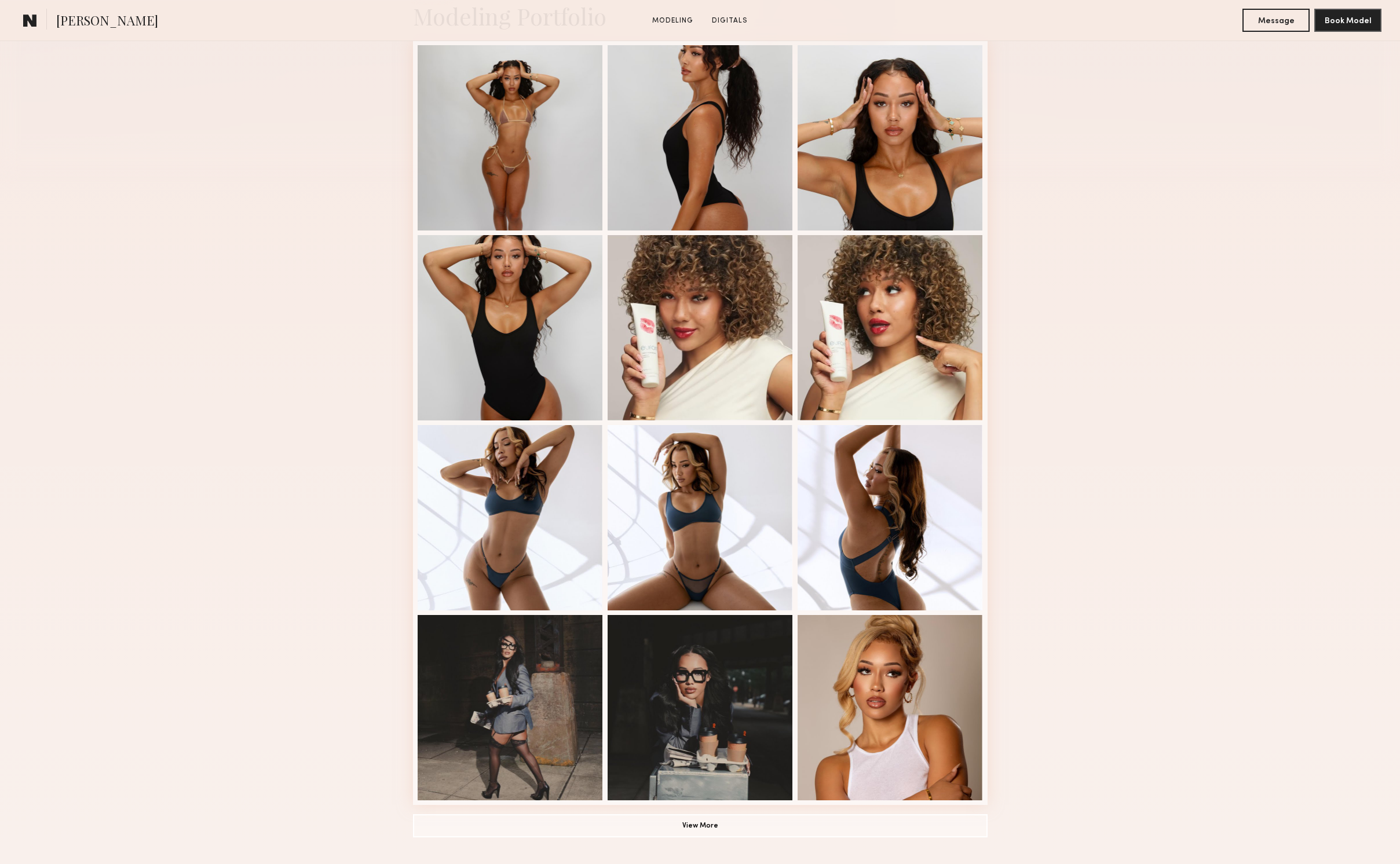
scroll to position [322, 0]
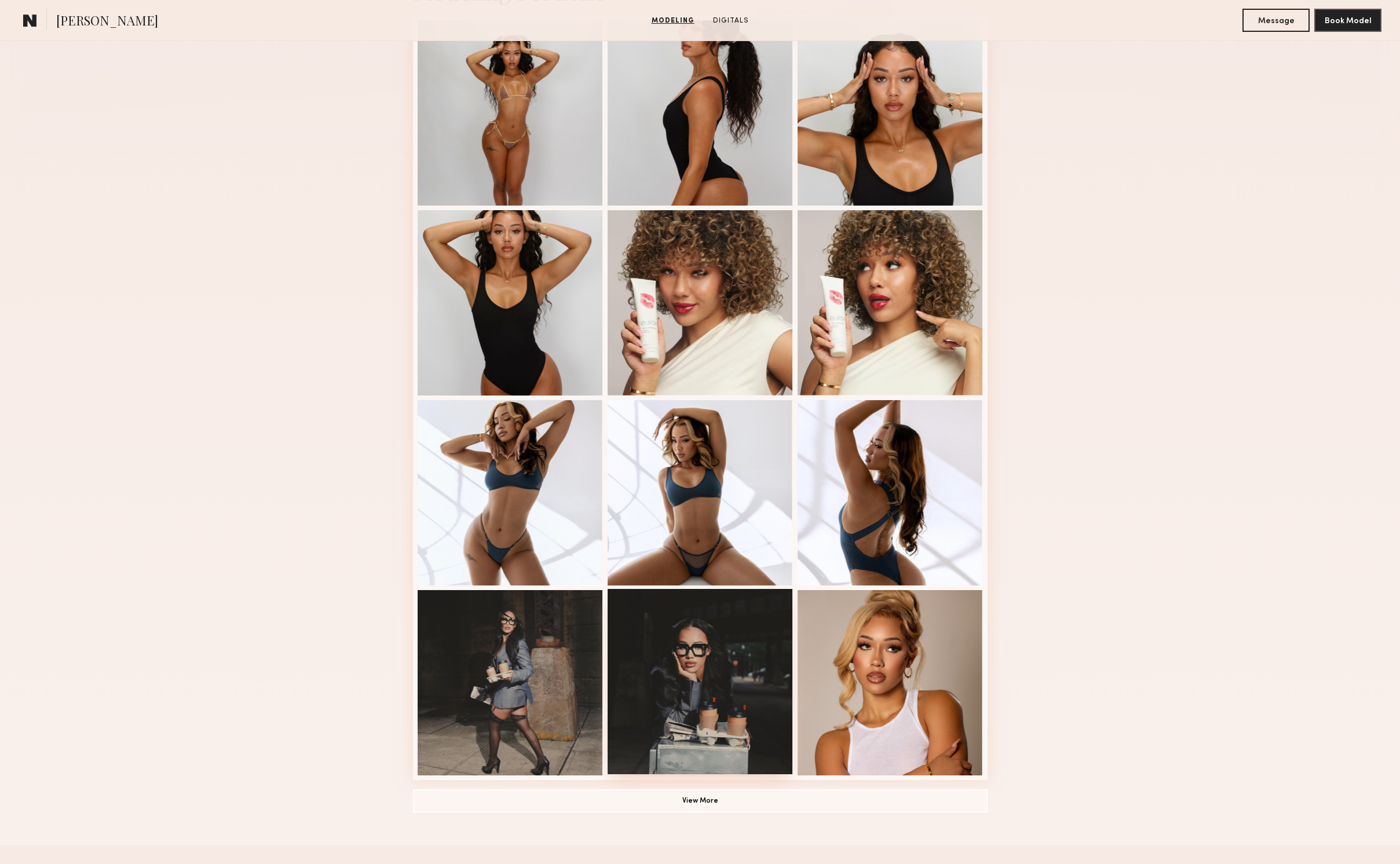
click at [690, 663] on div at bounding box center [700, 681] width 186 height 185
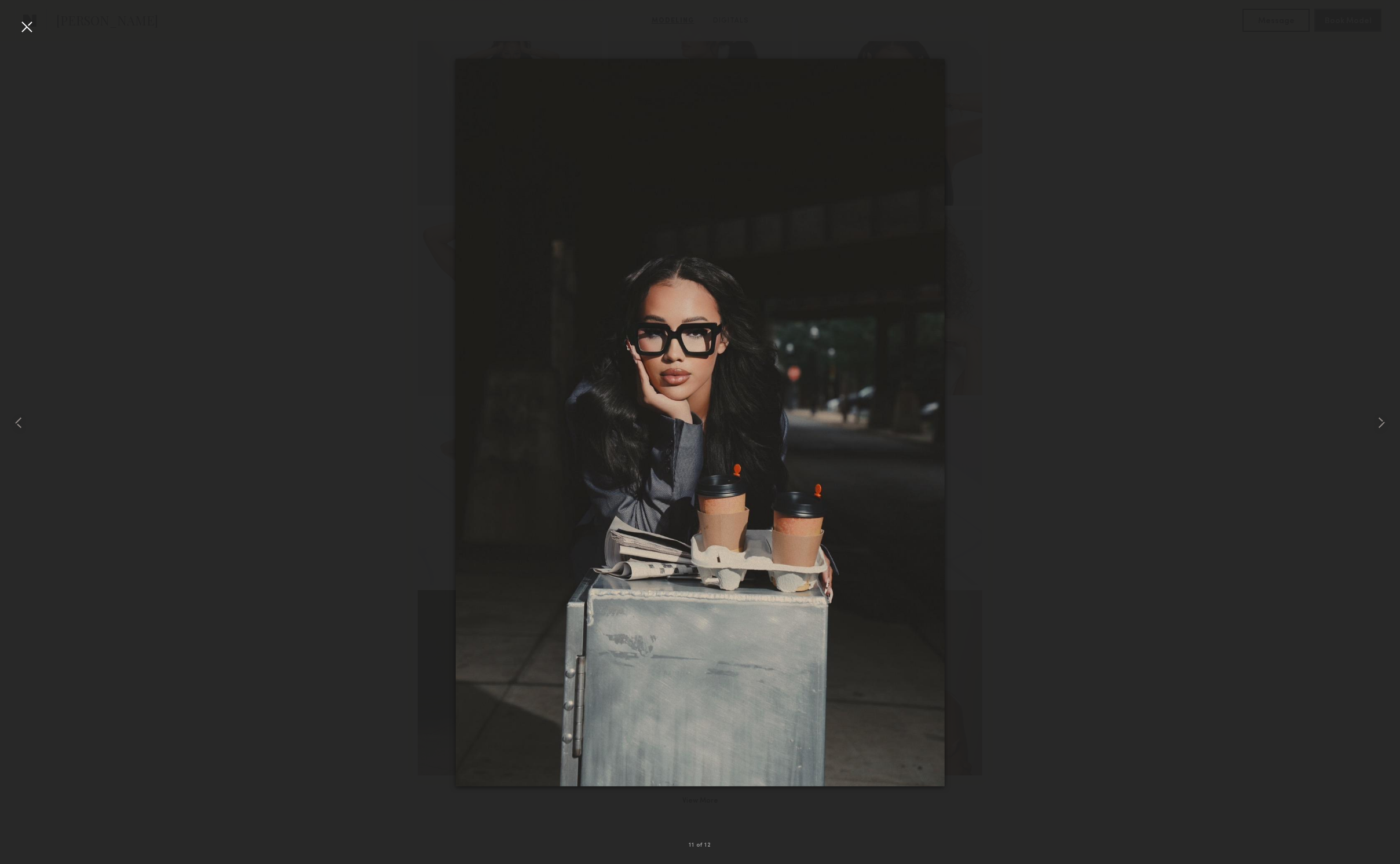
click at [28, 26] on div at bounding box center [27, 27] width 19 height 19
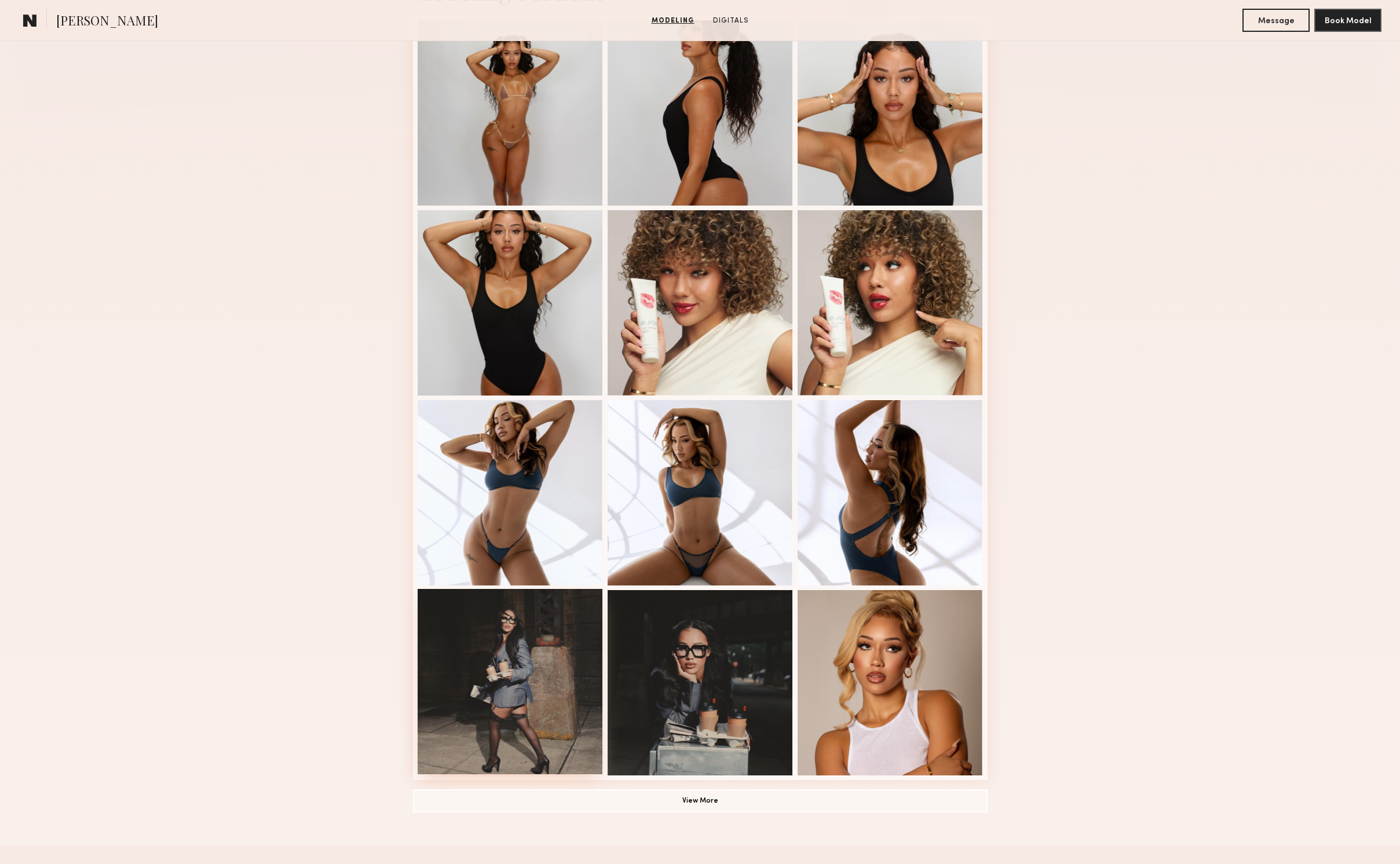
click at [489, 635] on div at bounding box center [510, 681] width 186 height 185
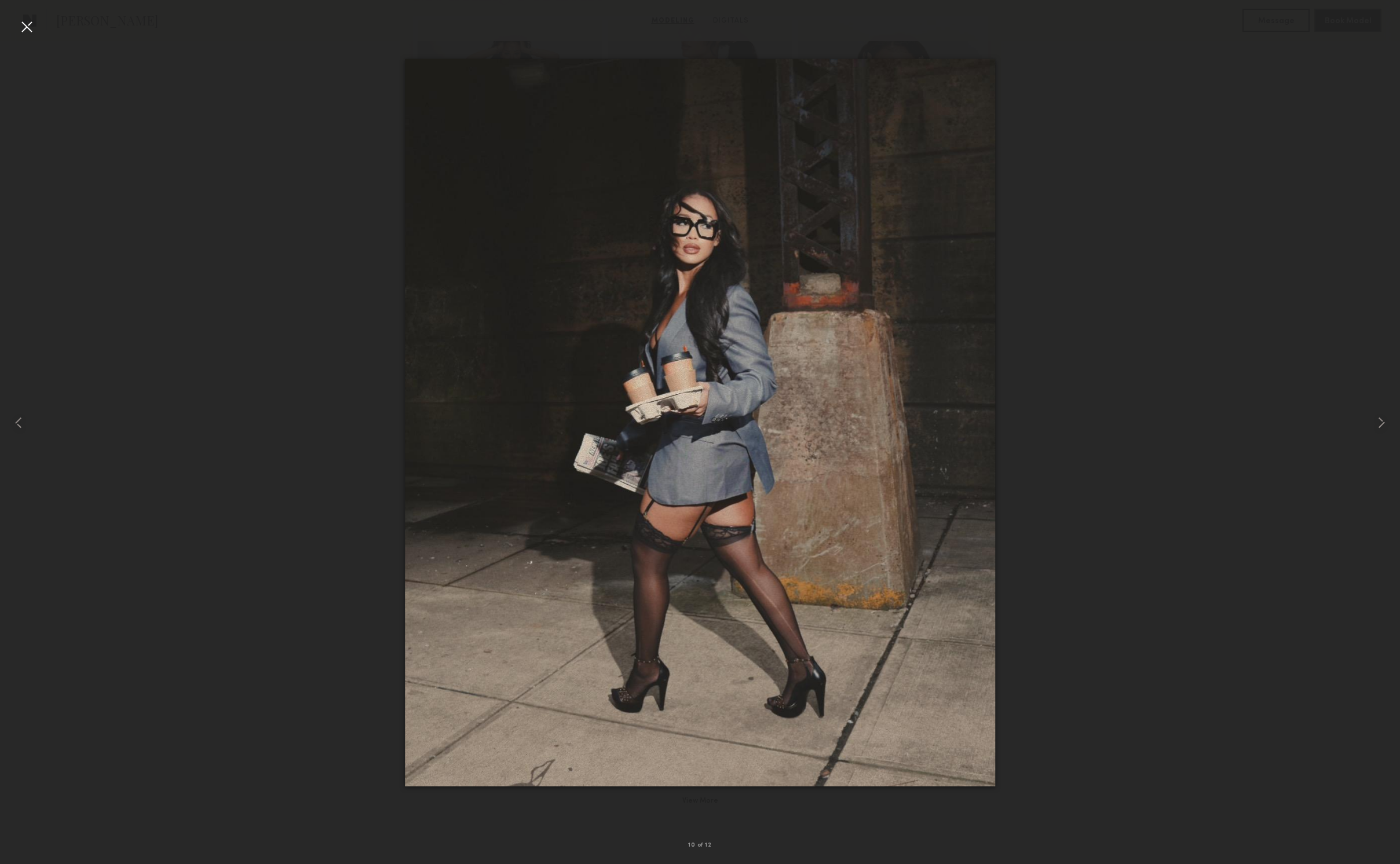
click at [28, 25] on div at bounding box center [27, 27] width 19 height 19
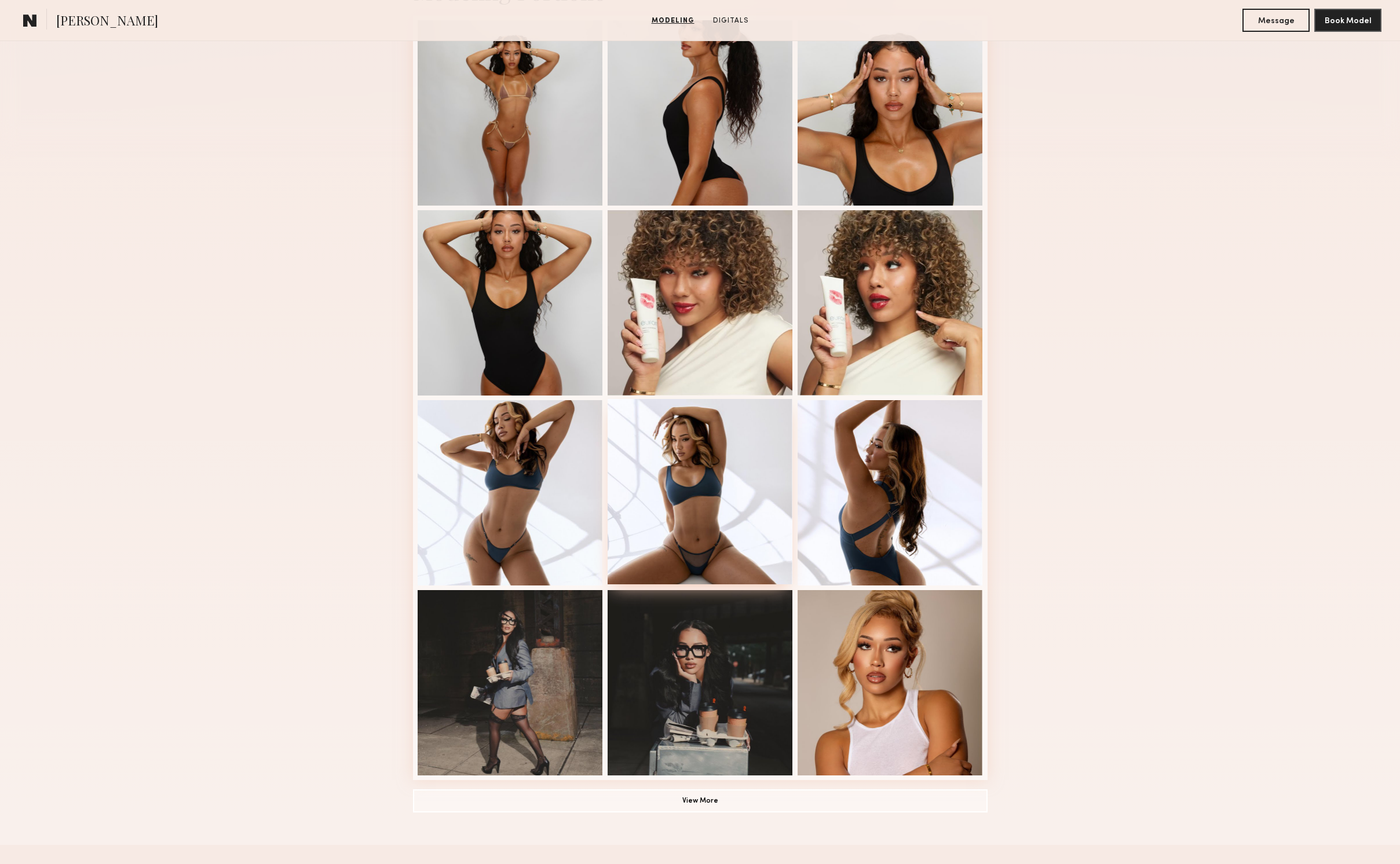
click at [710, 458] on div at bounding box center [700, 491] width 186 height 185
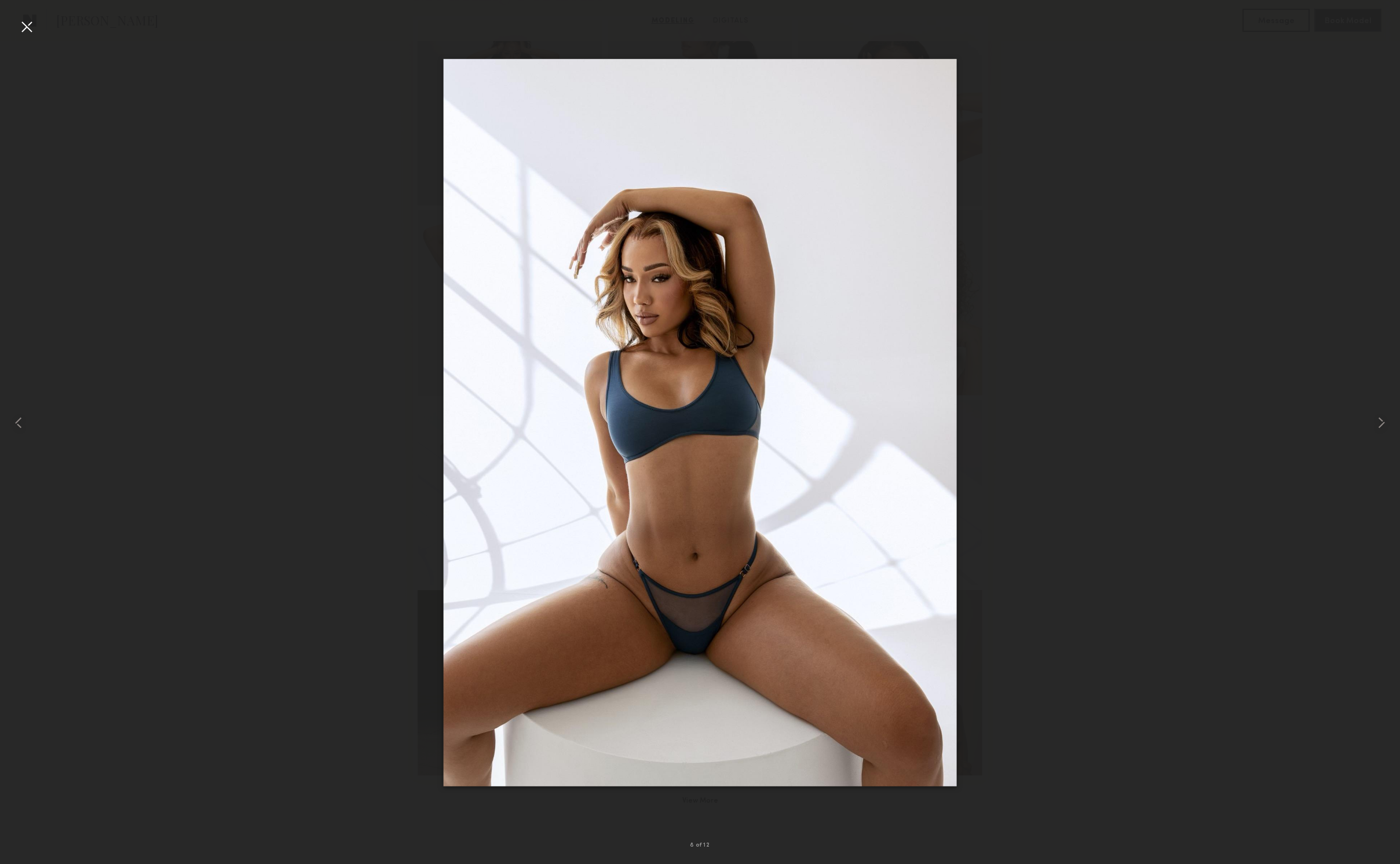
click at [27, 29] on div at bounding box center [27, 27] width 19 height 19
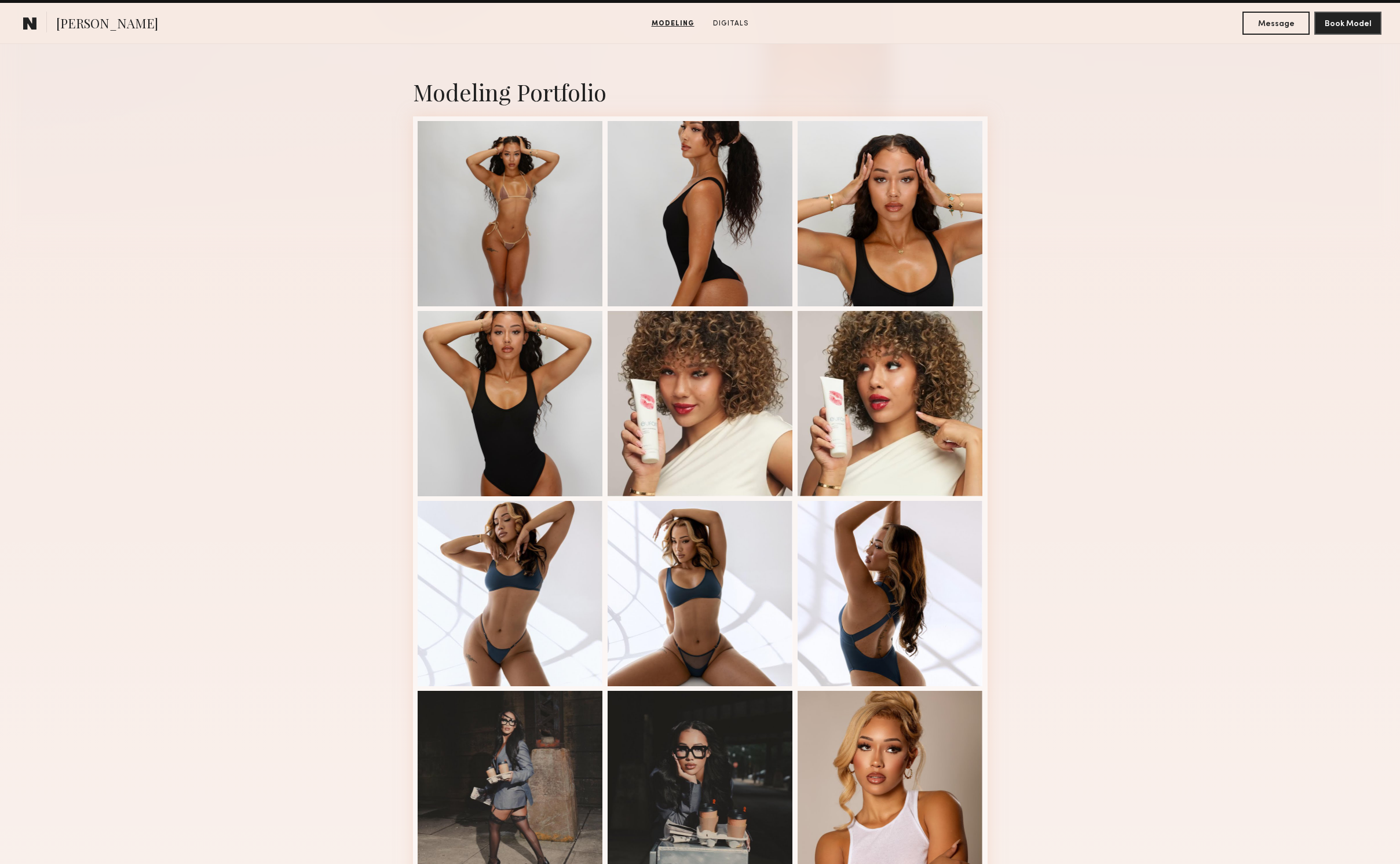
scroll to position [173, 0]
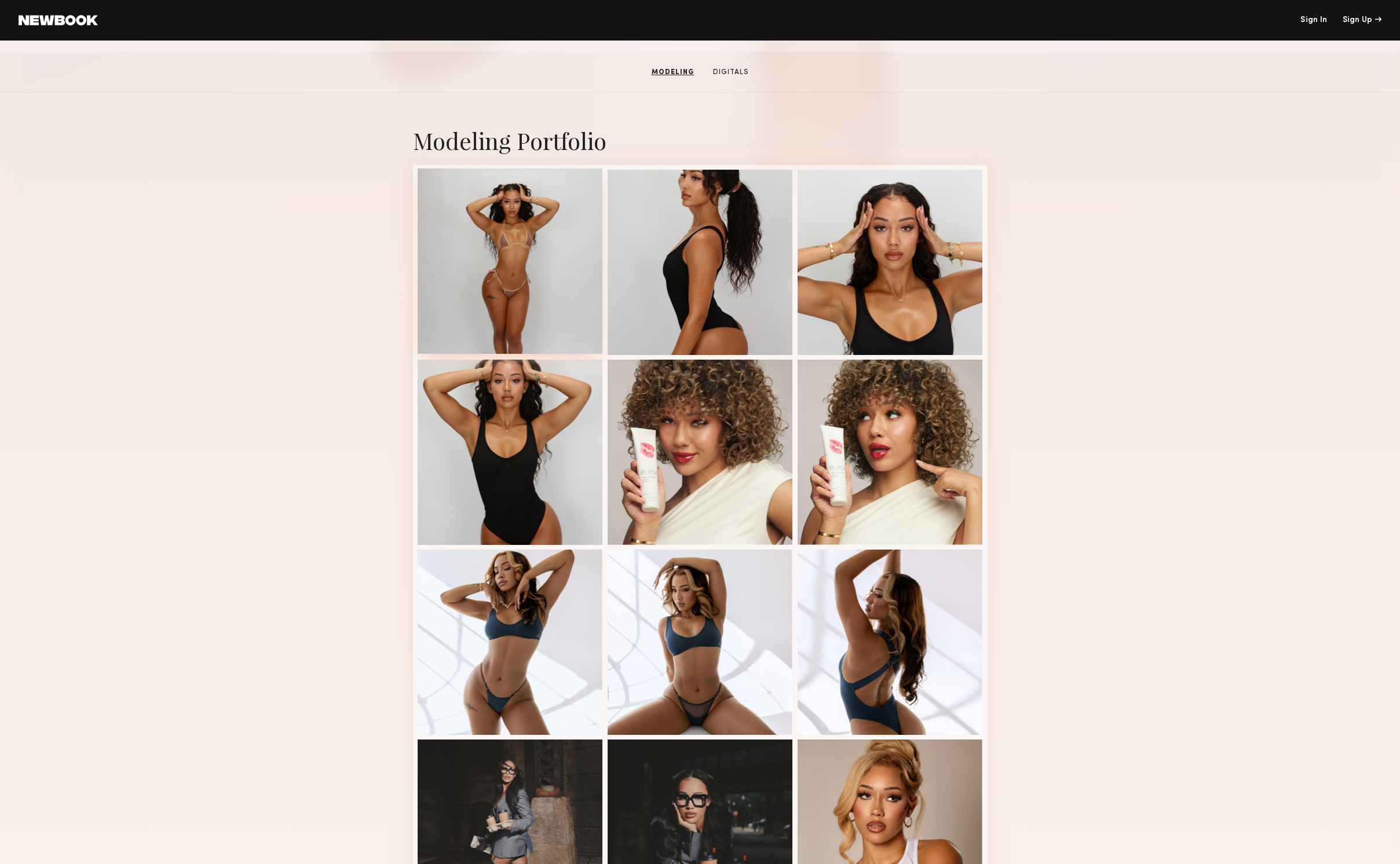
click at [511, 235] on div at bounding box center [510, 261] width 186 height 185
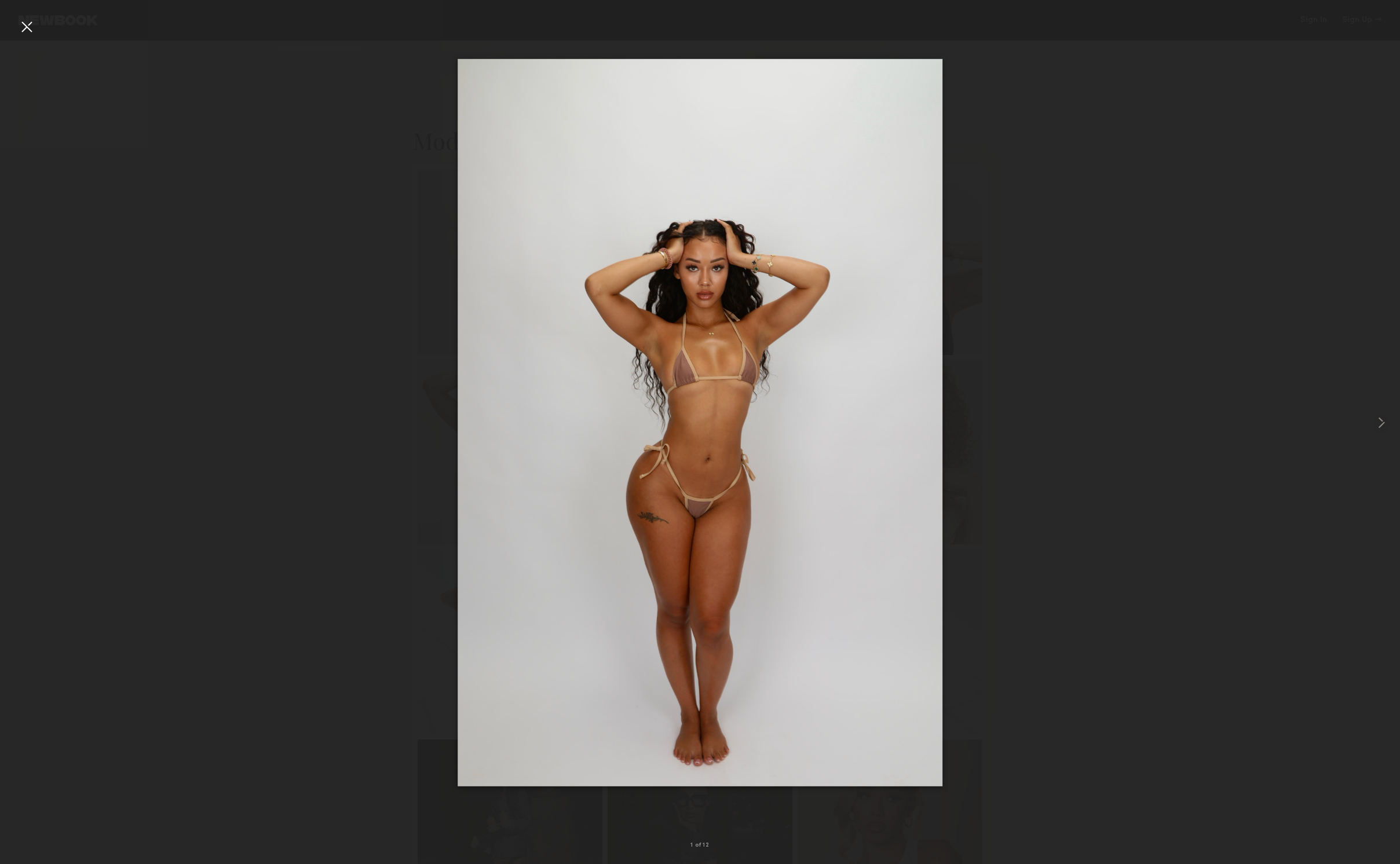
click at [27, 27] on div at bounding box center [27, 27] width 19 height 19
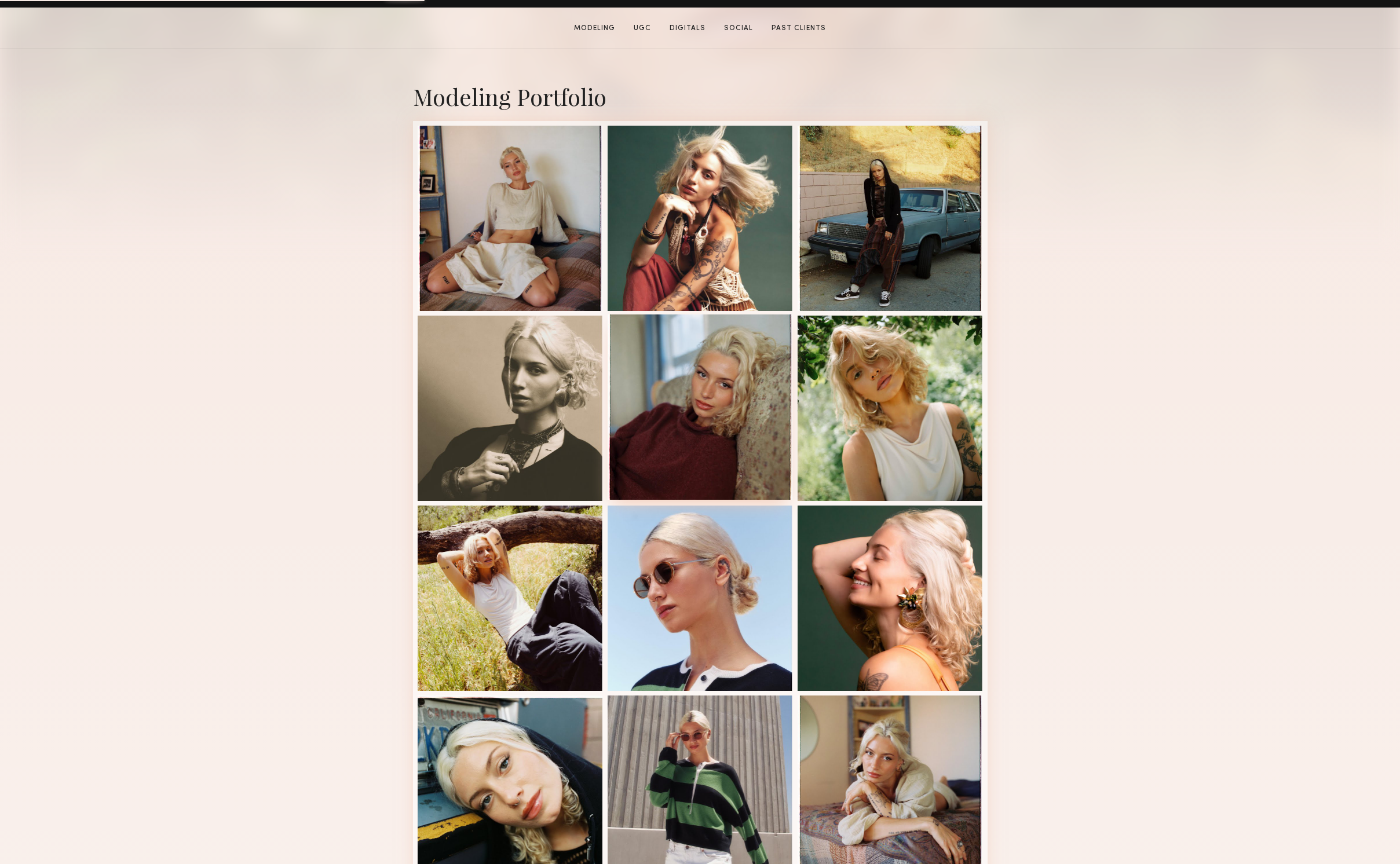
scroll to position [275, 0]
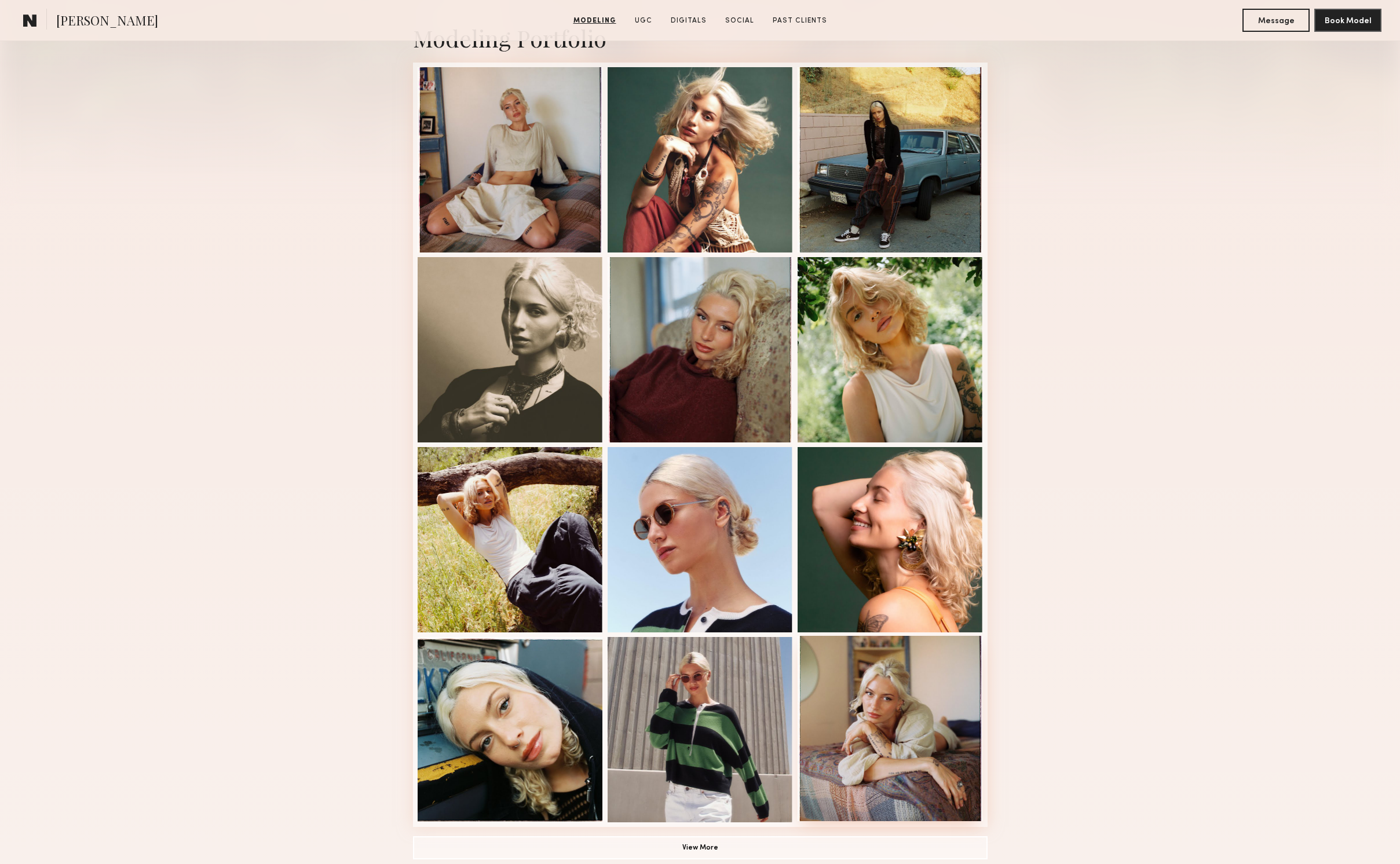
click at [888, 697] on div at bounding box center [890, 728] width 186 height 185
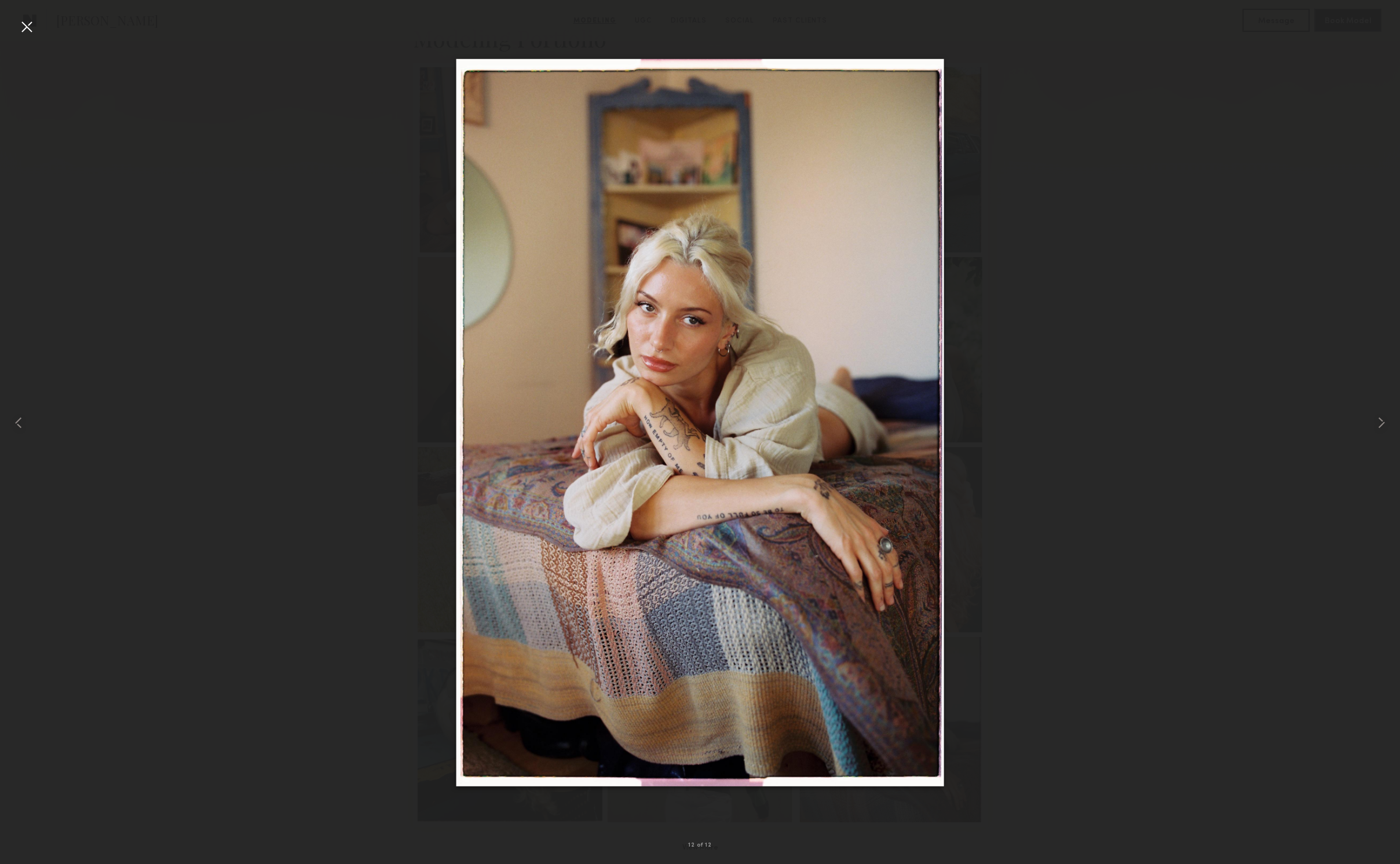
click at [27, 30] on div at bounding box center [27, 27] width 19 height 19
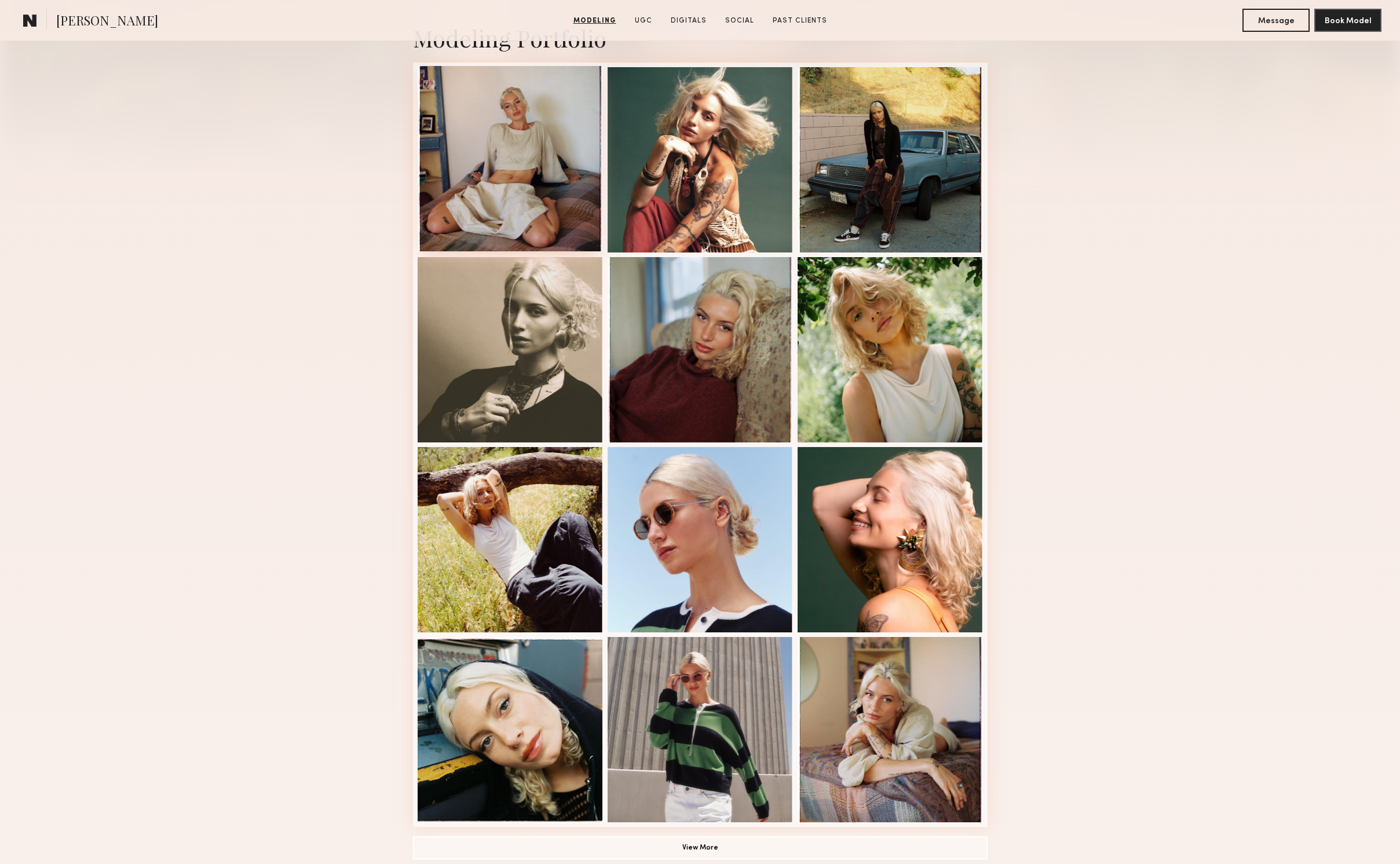
click at [519, 129] on div at bounding box center [510, 159] width 186 height 185
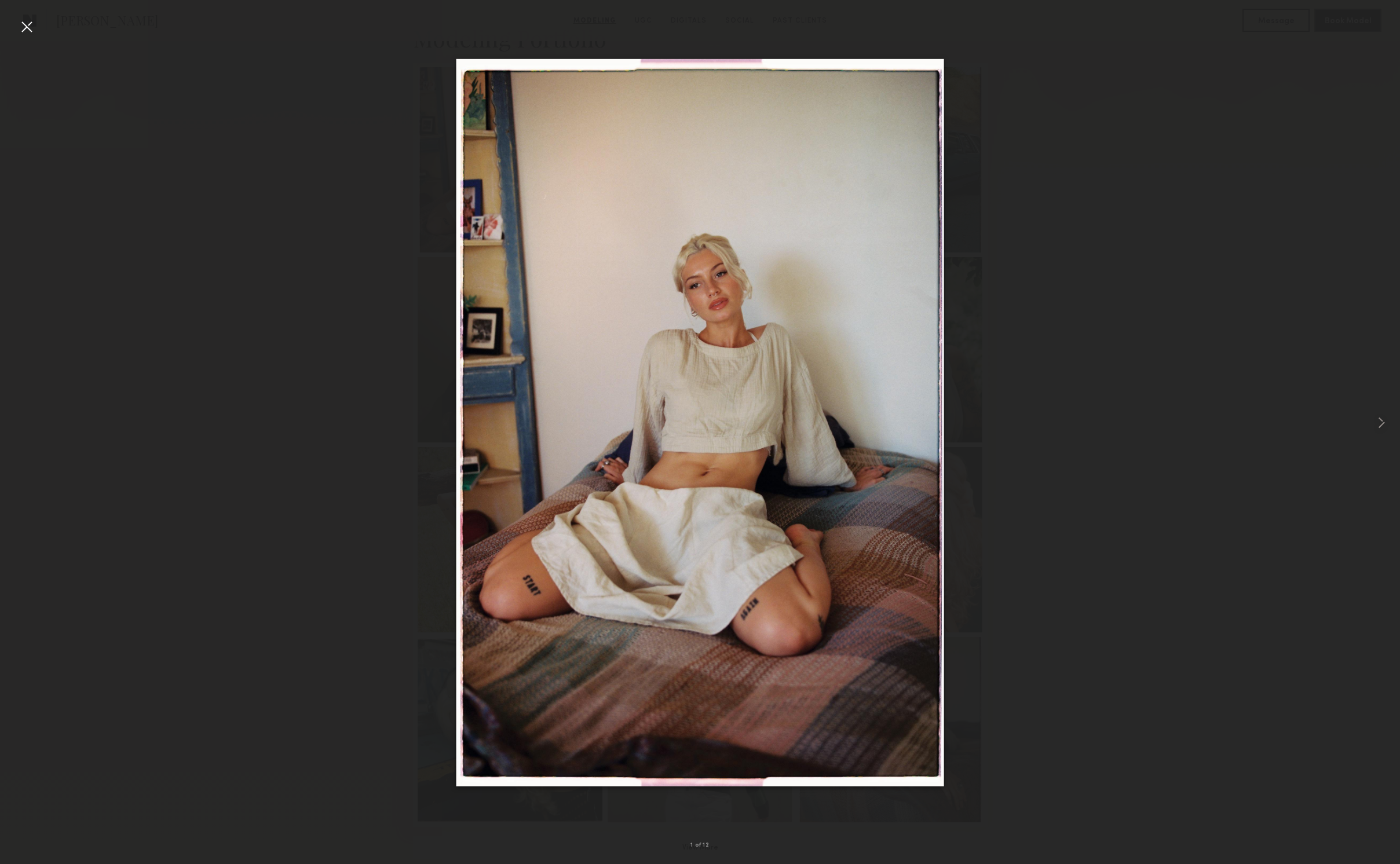
click at [26, 26] on div at bounding box center [27, 27] width 19 height 19
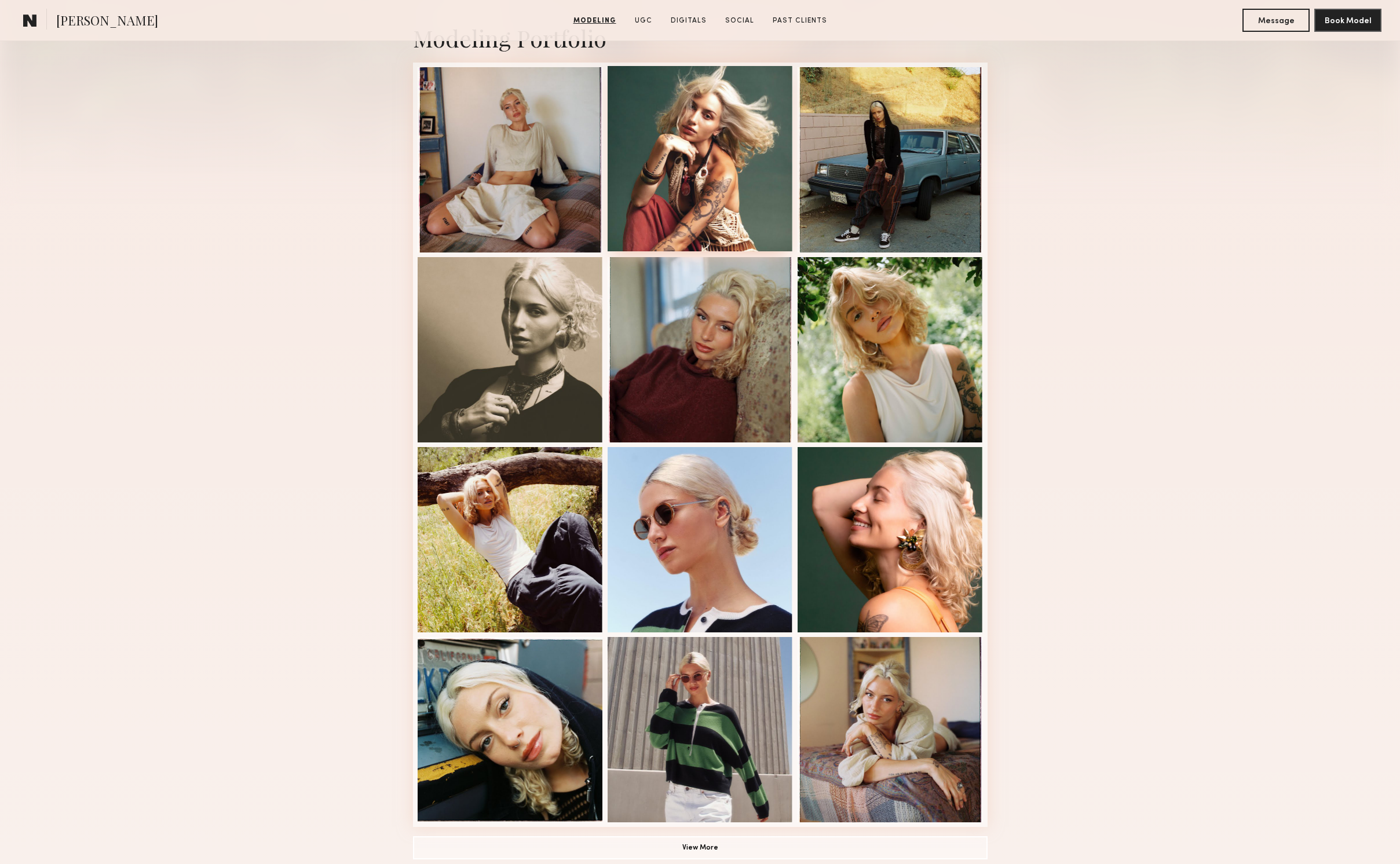
click at [729, 158] on div at bounding box center [700, 159] width 186 height 185
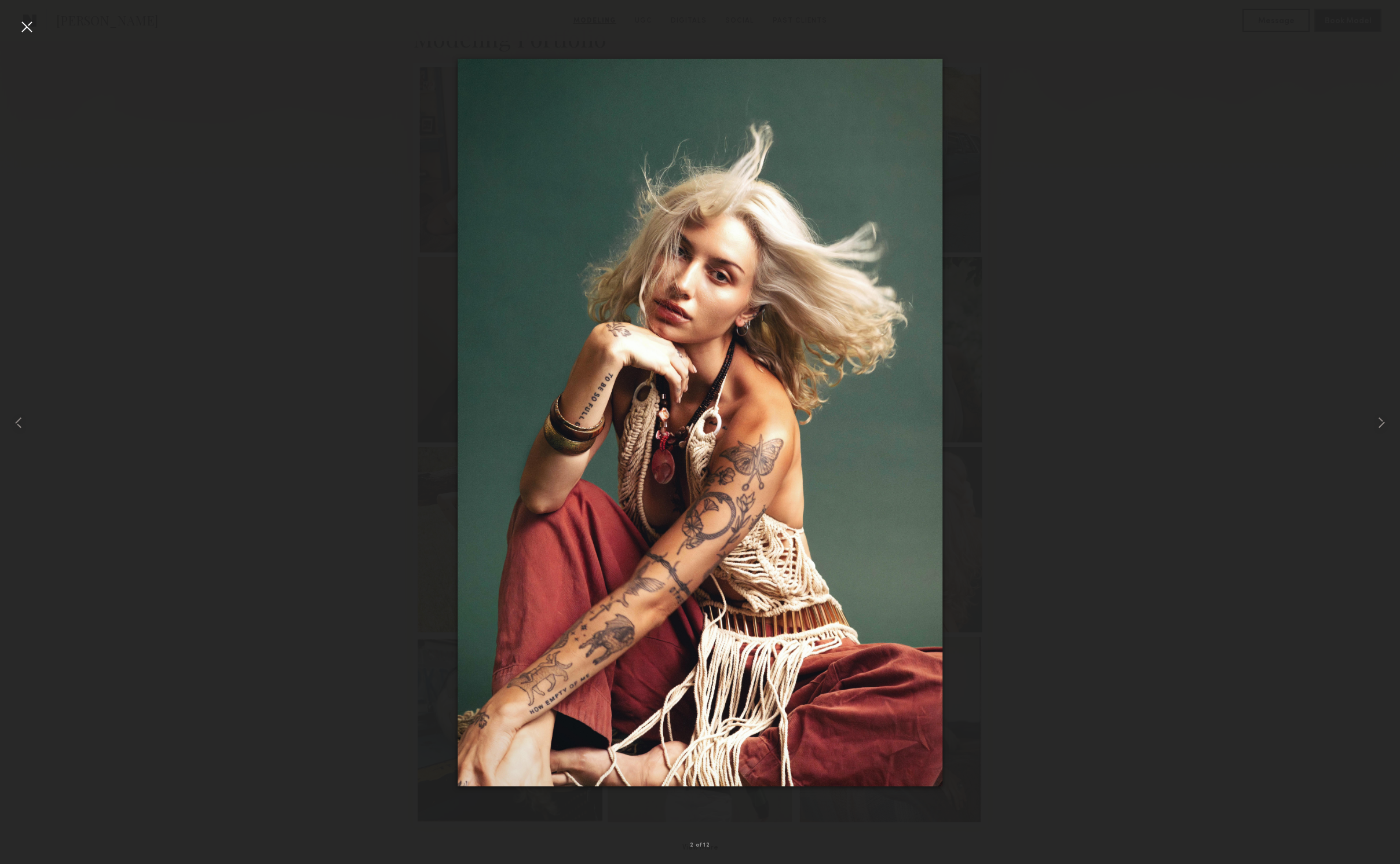
click at [30, 27] on div at bounding box center [27, 27] width 19 height 19
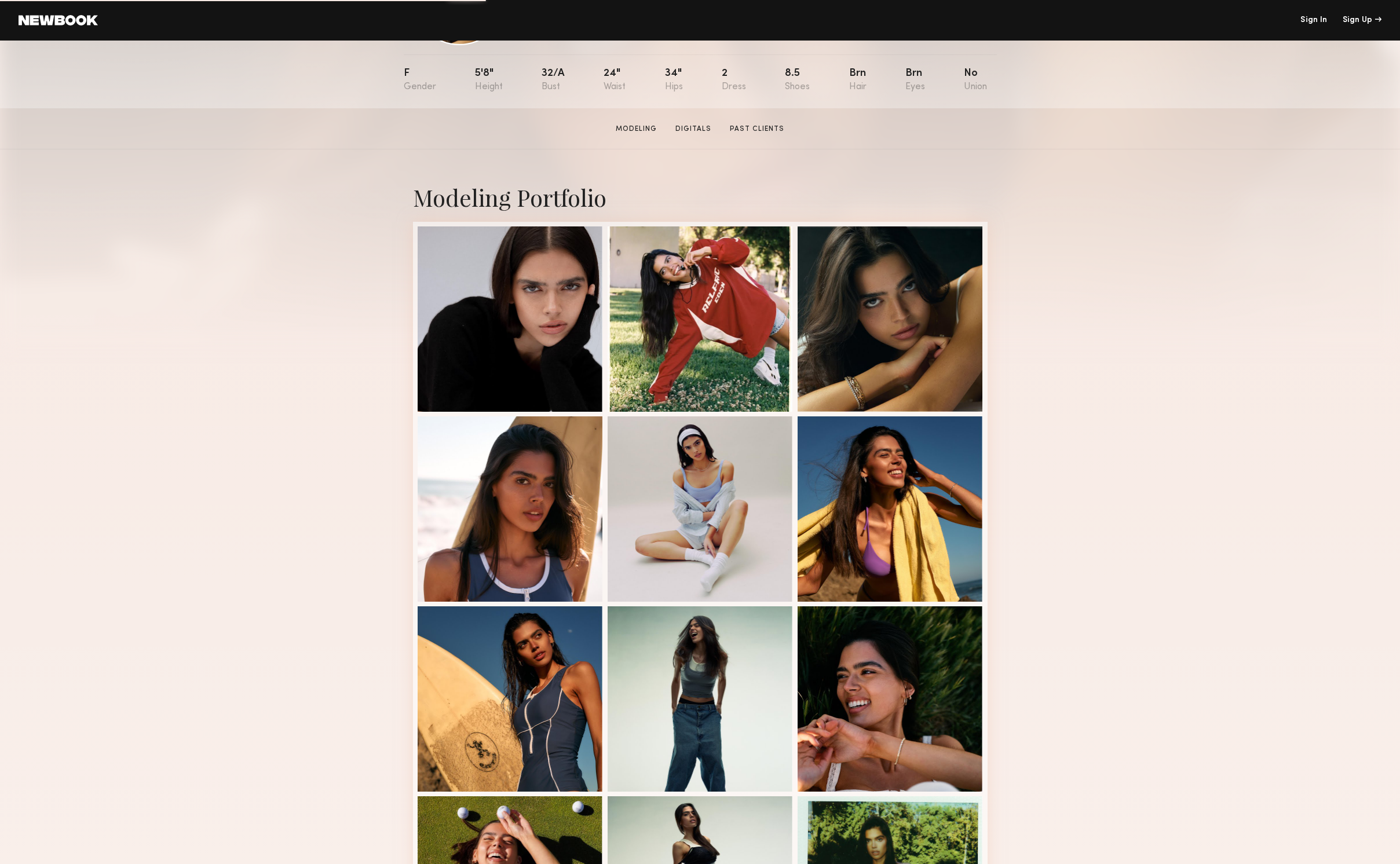
scroll to position [112, 0]
